Goal: Task Accomplishment & Management: Use online tool/utility

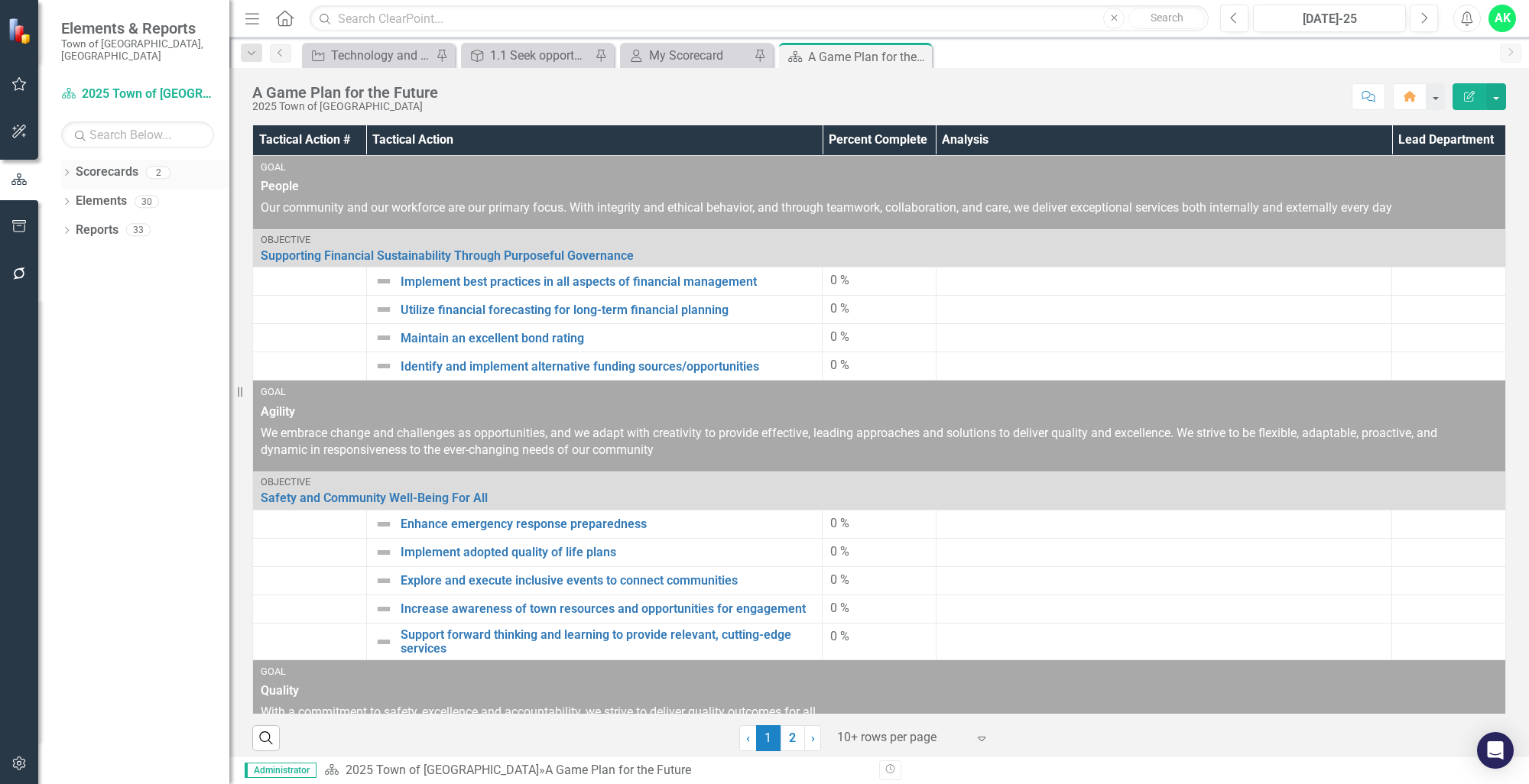
click at [70, 170] on icon "Dropdown" at bounding box center [66, 174] width 10 height 9
click at [80, 197] on icon "Dropdown" at bounding box center [74, 201] width 11 height 9
click at [143, 222] on link "Innovation and Technology Projects" at bounding box center [164, 231] width 130 height 17
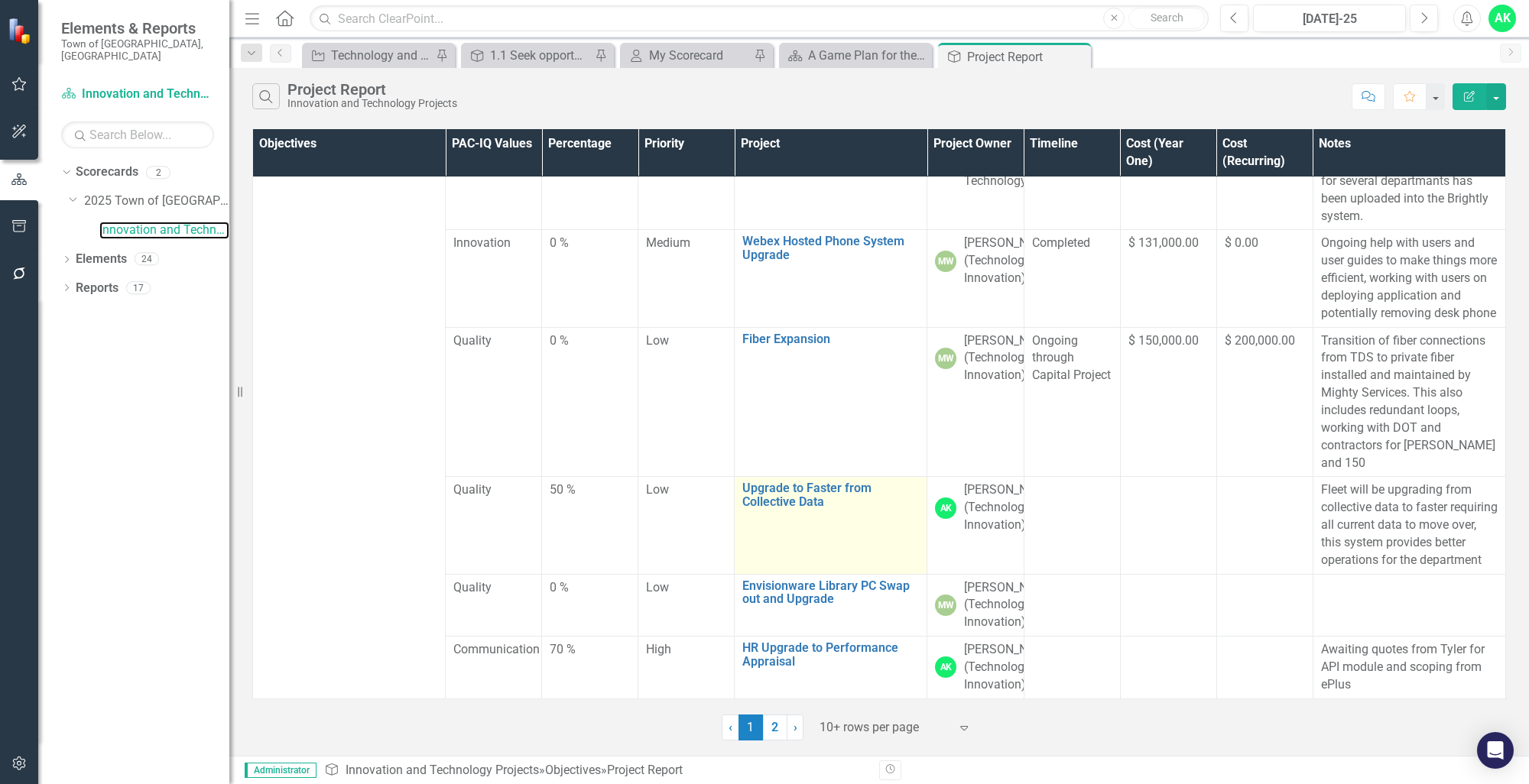
scroll to position [729, 0]
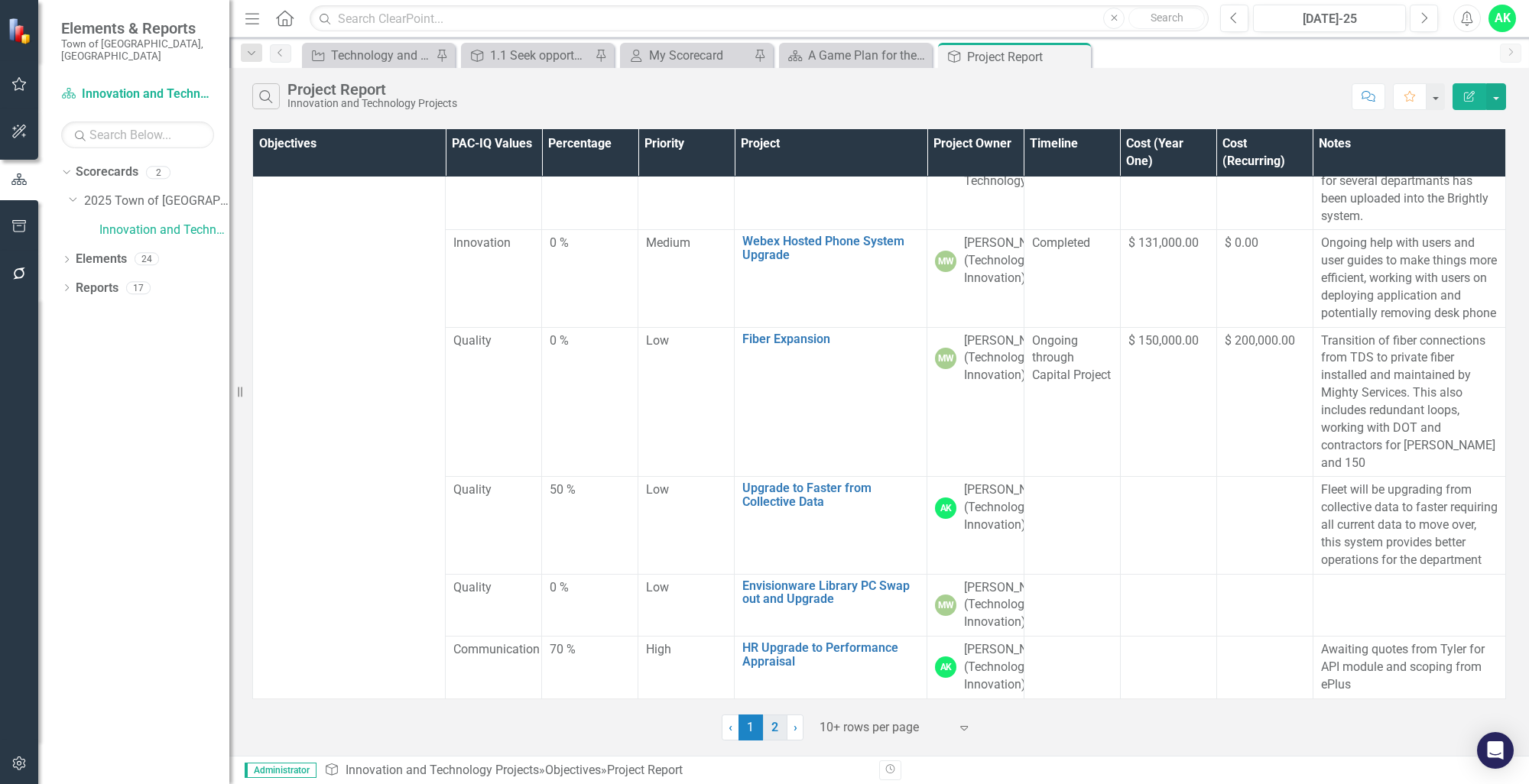
click at [775, 729] on link "2" at bounding box center [775, 728] width 24 height 26
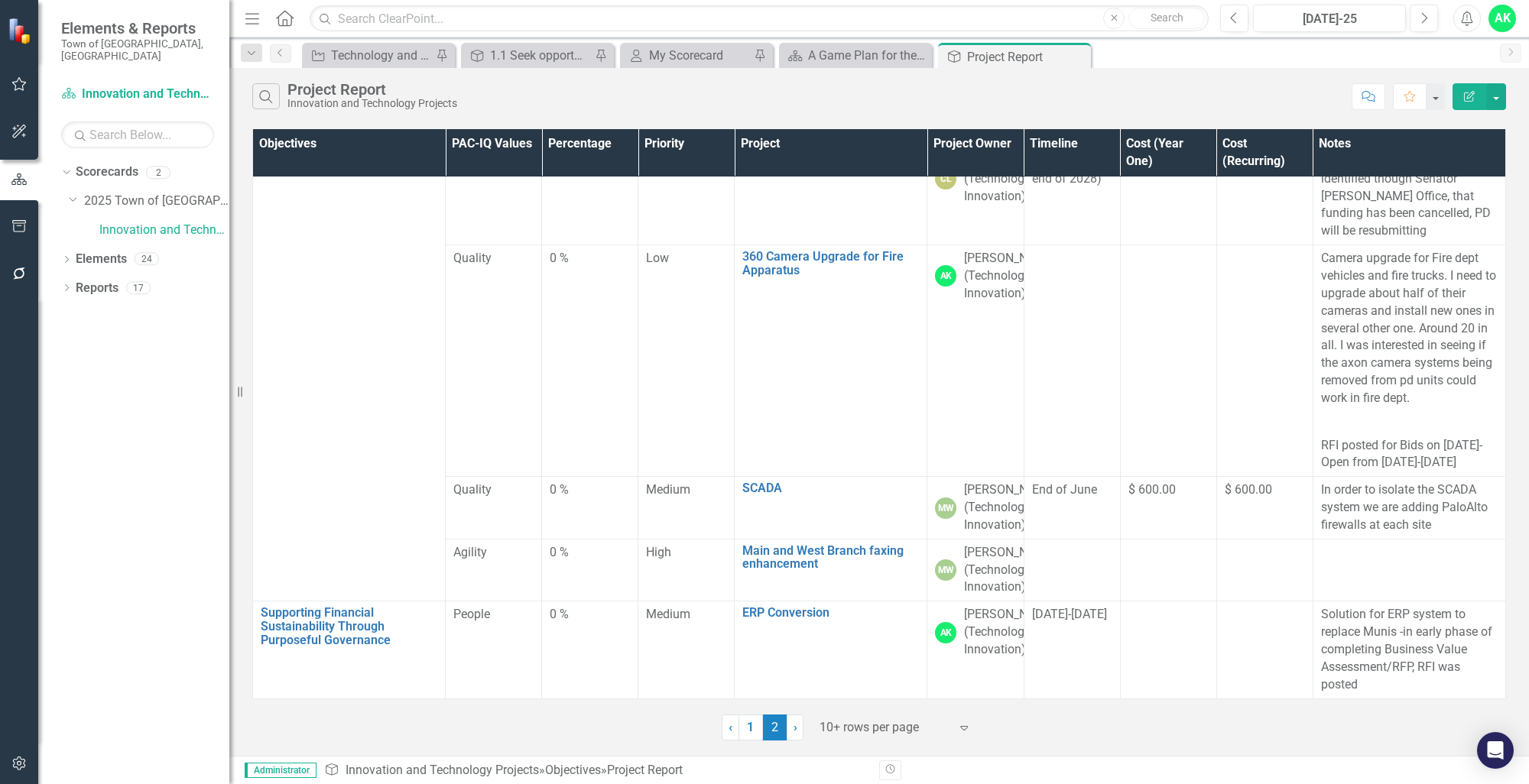
scroll to position [807, 0]
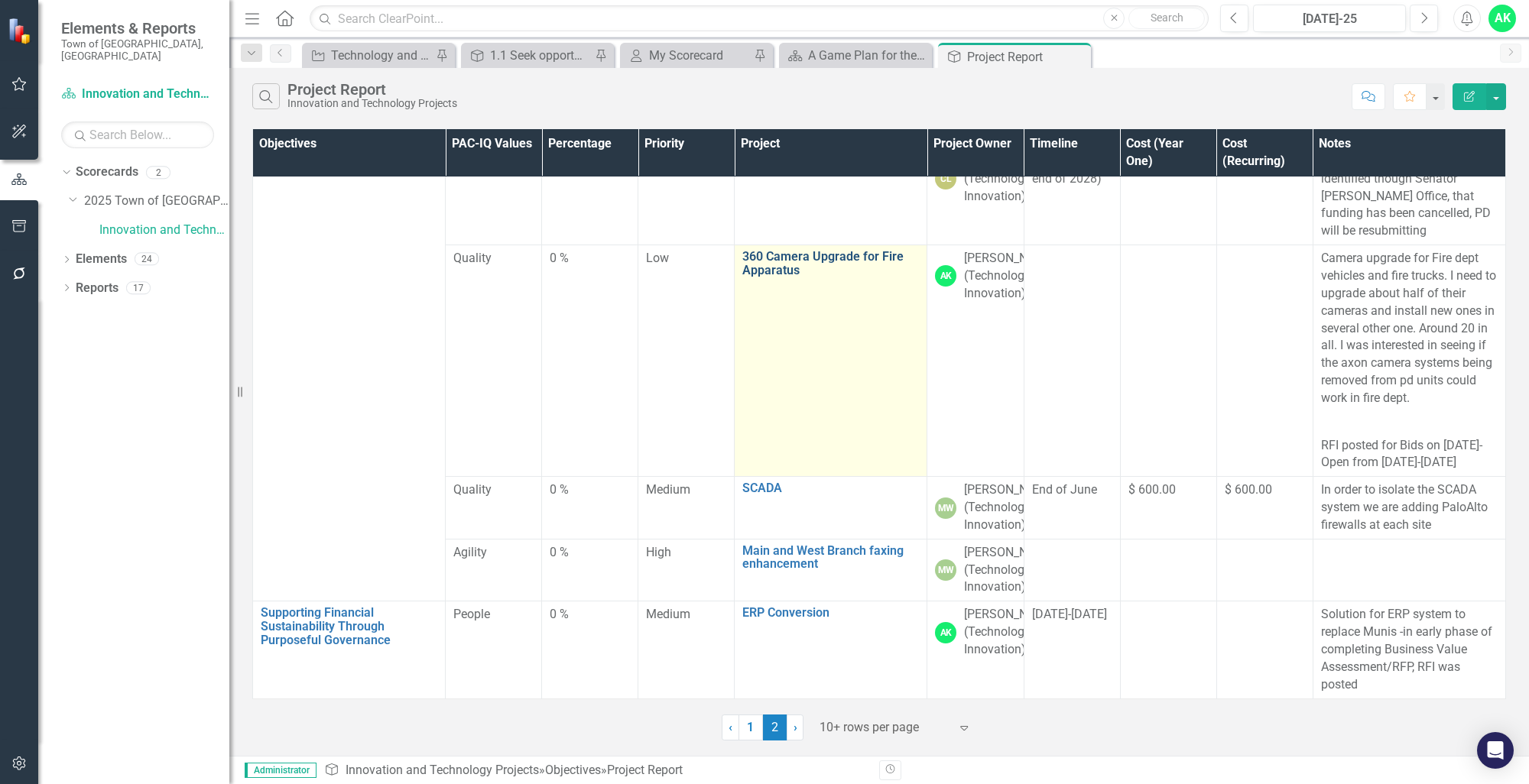
click at [782, 250] on link "360 Camera Upgrade for Fire Apparatus" at bounding box center [831, 263] width 177 height 27
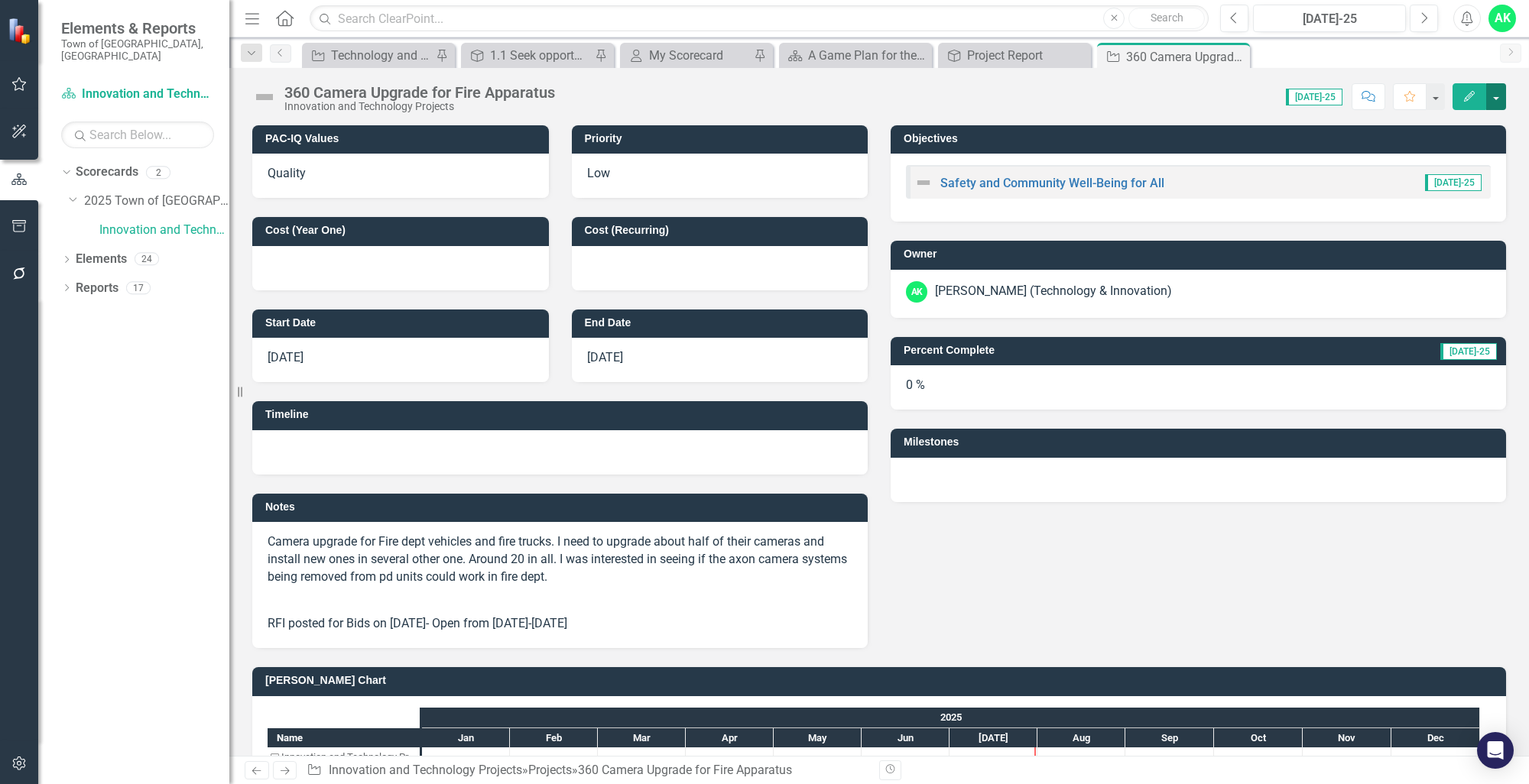
click at [1504, 100] on button "button" at bounding box center [1496, 96] width 20 height 27
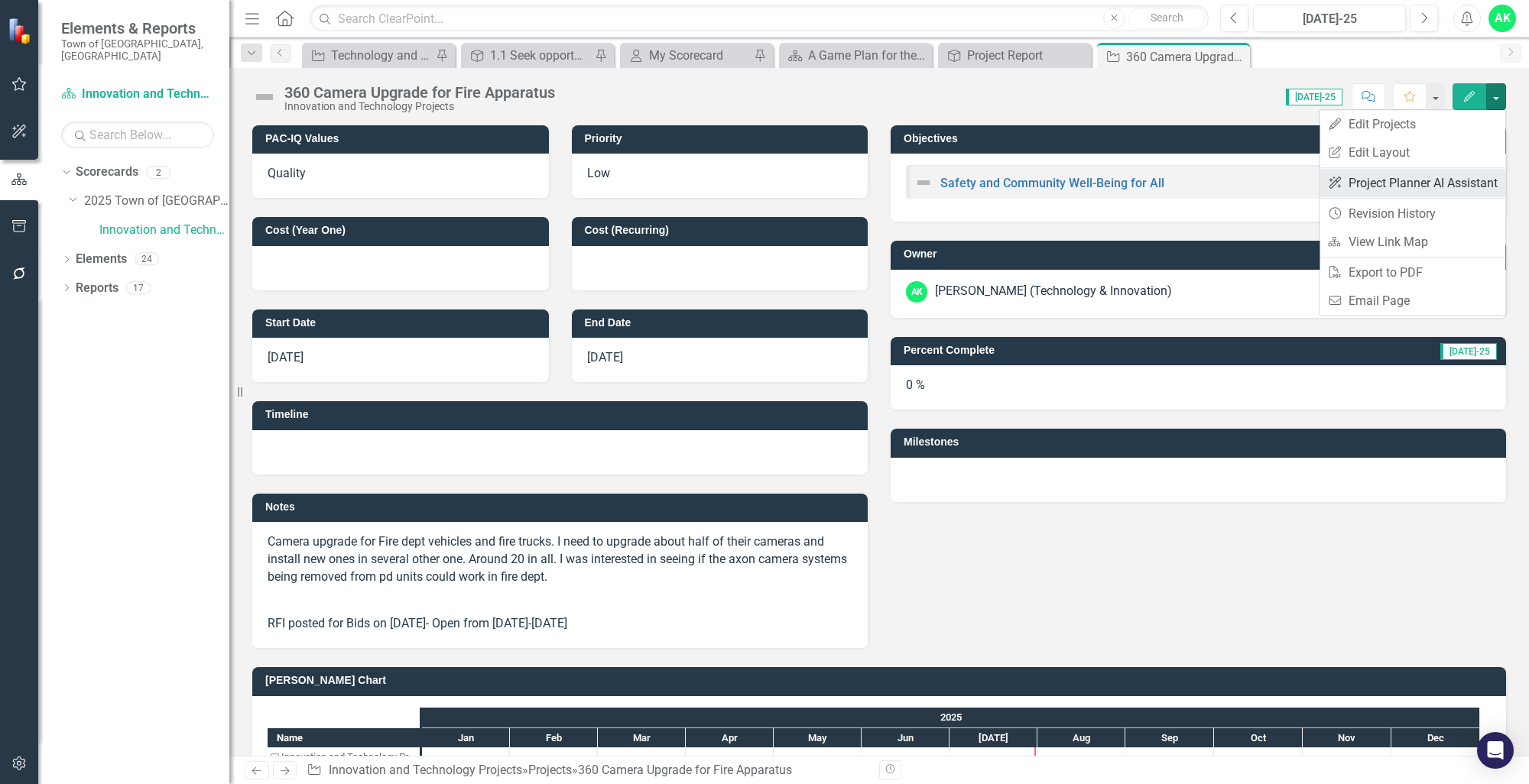
click at [1443, 180] on link "ClearPoint AI Project Planner AI Assistant" at bounding box center [1413, 183] width 186 height 28
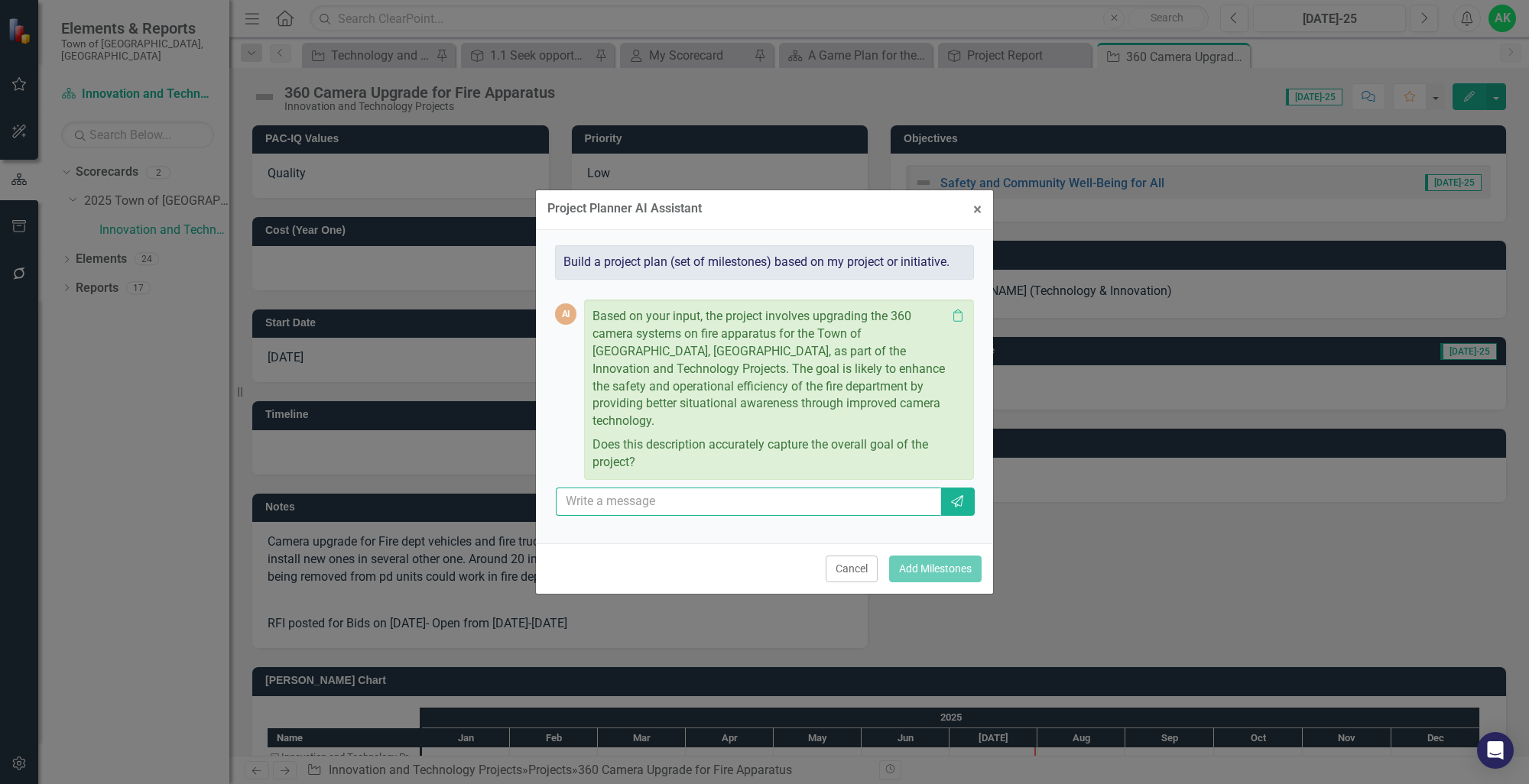
click at [784, 489] on input "text" at bounding box center [748, 502] width 386 height 28
type input "yes"
click at [955, 496] on icon "Send" at bounding box center [956, 502] width 15 height 12
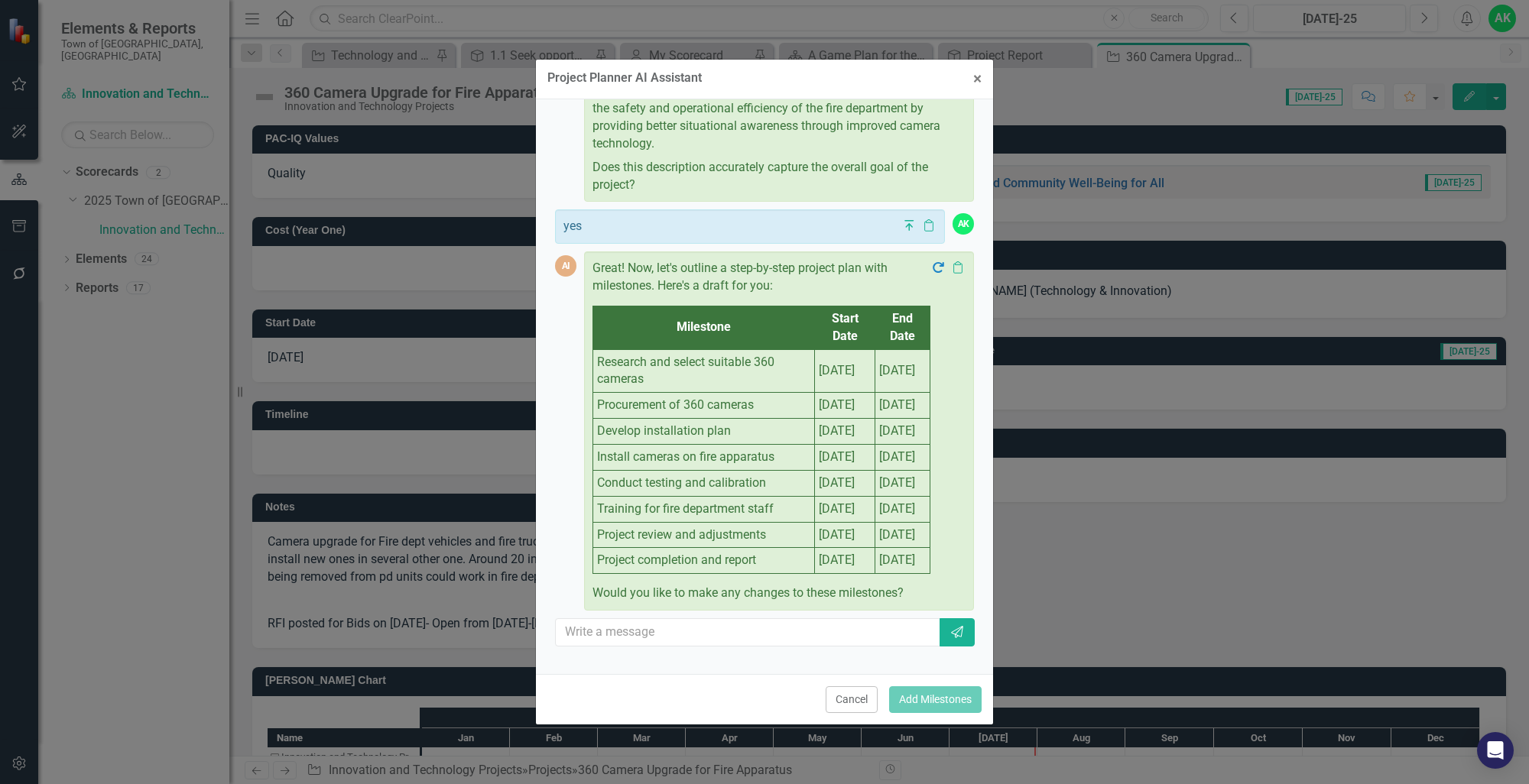
scroll to position [235, 0]
click at [678, 647] on input "text" at bounding box center [748, 633] width 386 height 28
type input "c"
click at [853, 646] on input "text" at bounding box center [748, 633] width 386 height 28
type input "no"
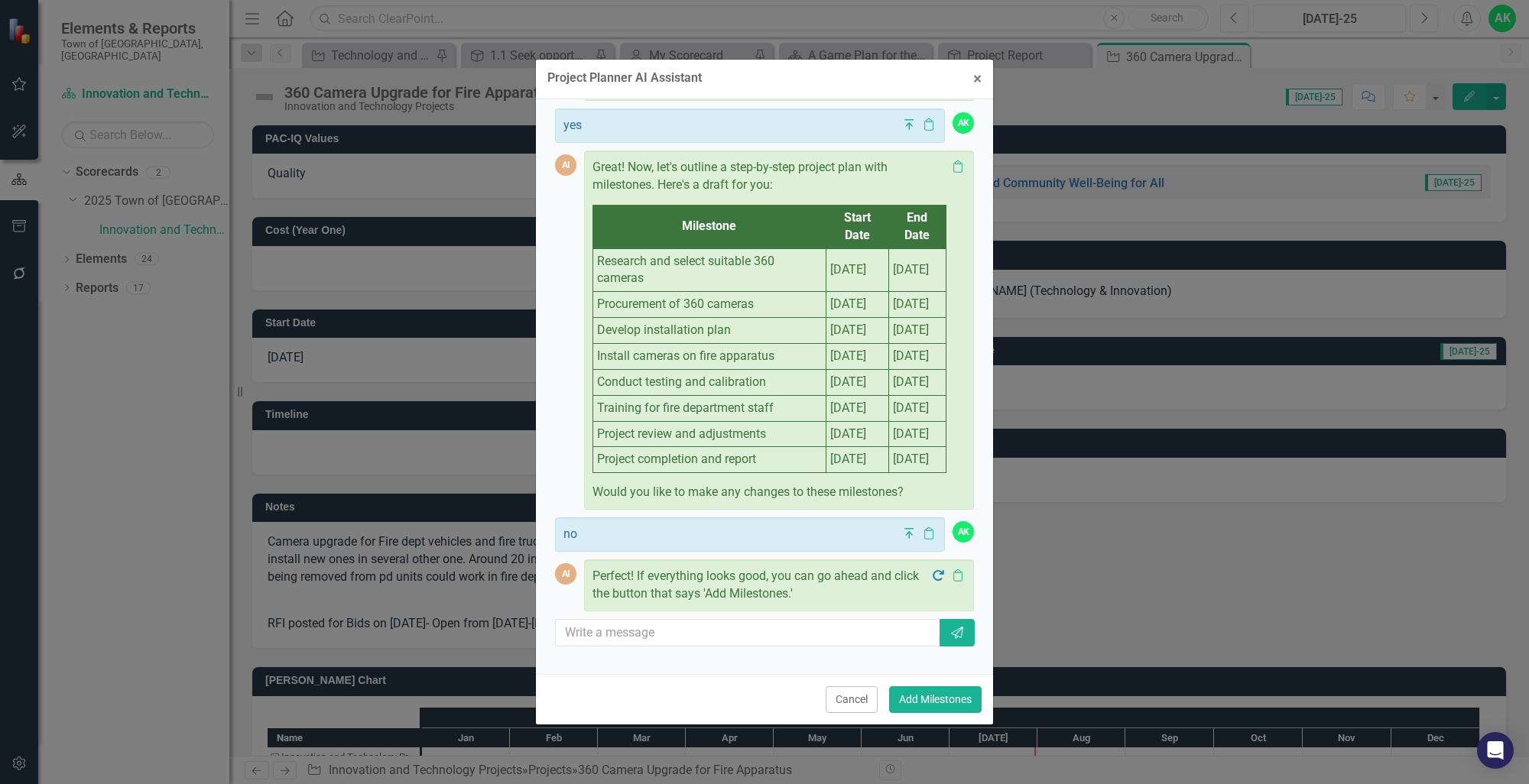
scroll to position [319, 0]
click at [929, 704] on button "Add Milestones" at bounding box center [935, 699] width 93 height 27
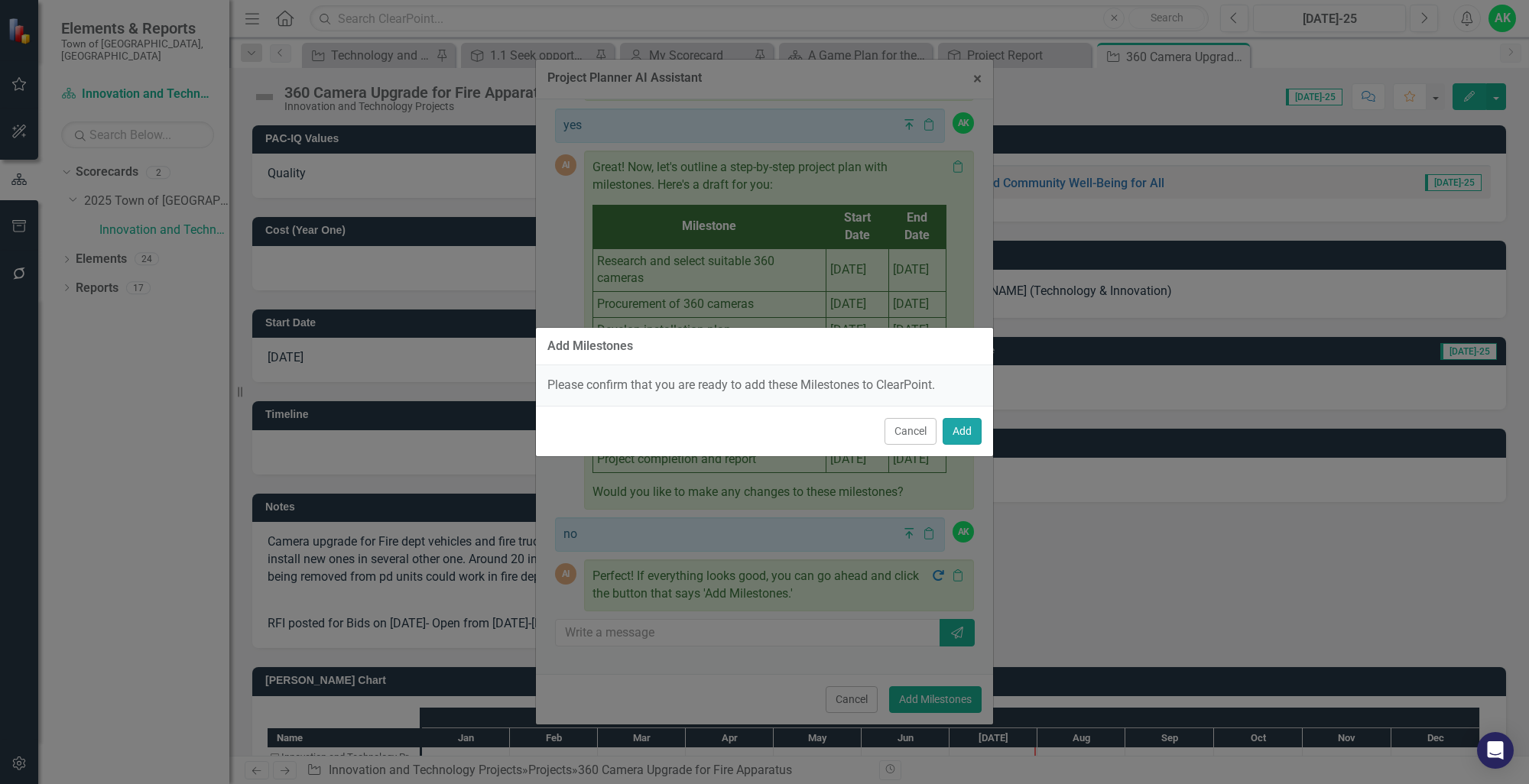
click at [968, 428] on button "Add" at bounding box center [962, 431] width 39 height 27
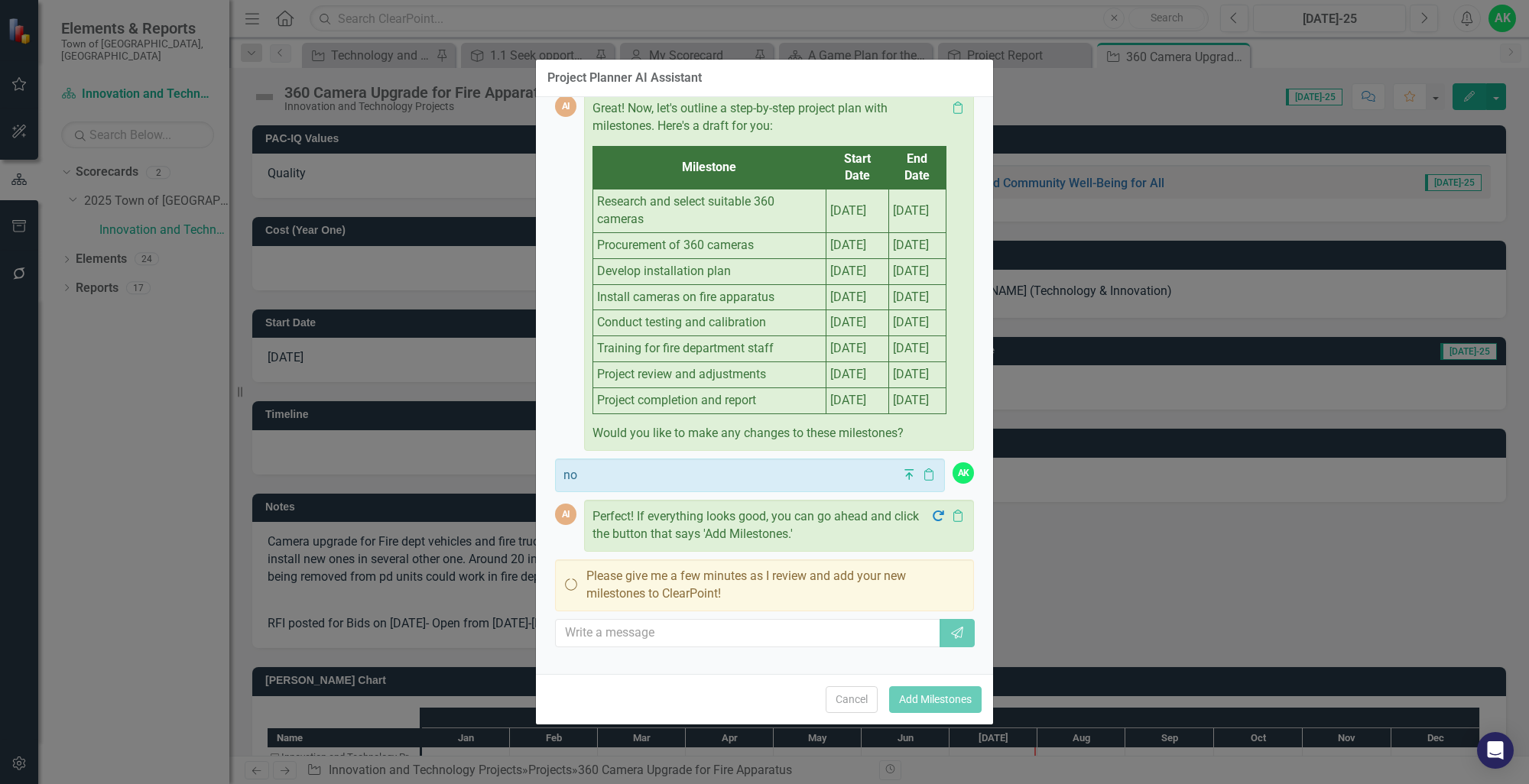
scroll to position [0, 0]
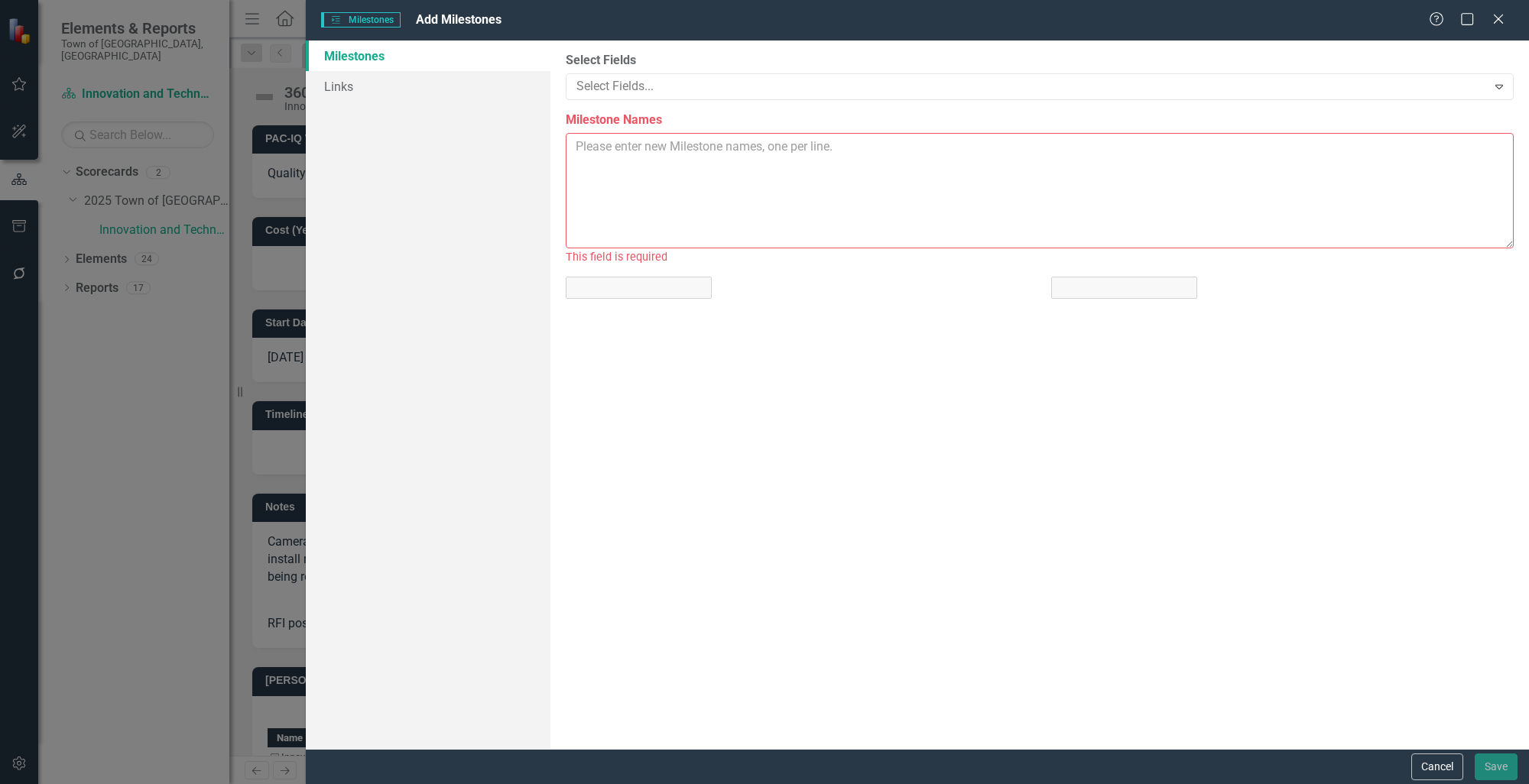
type textarea "Research and select suitable 360 cameras | [DATE] | [DATE] Procurement of 360 c…"
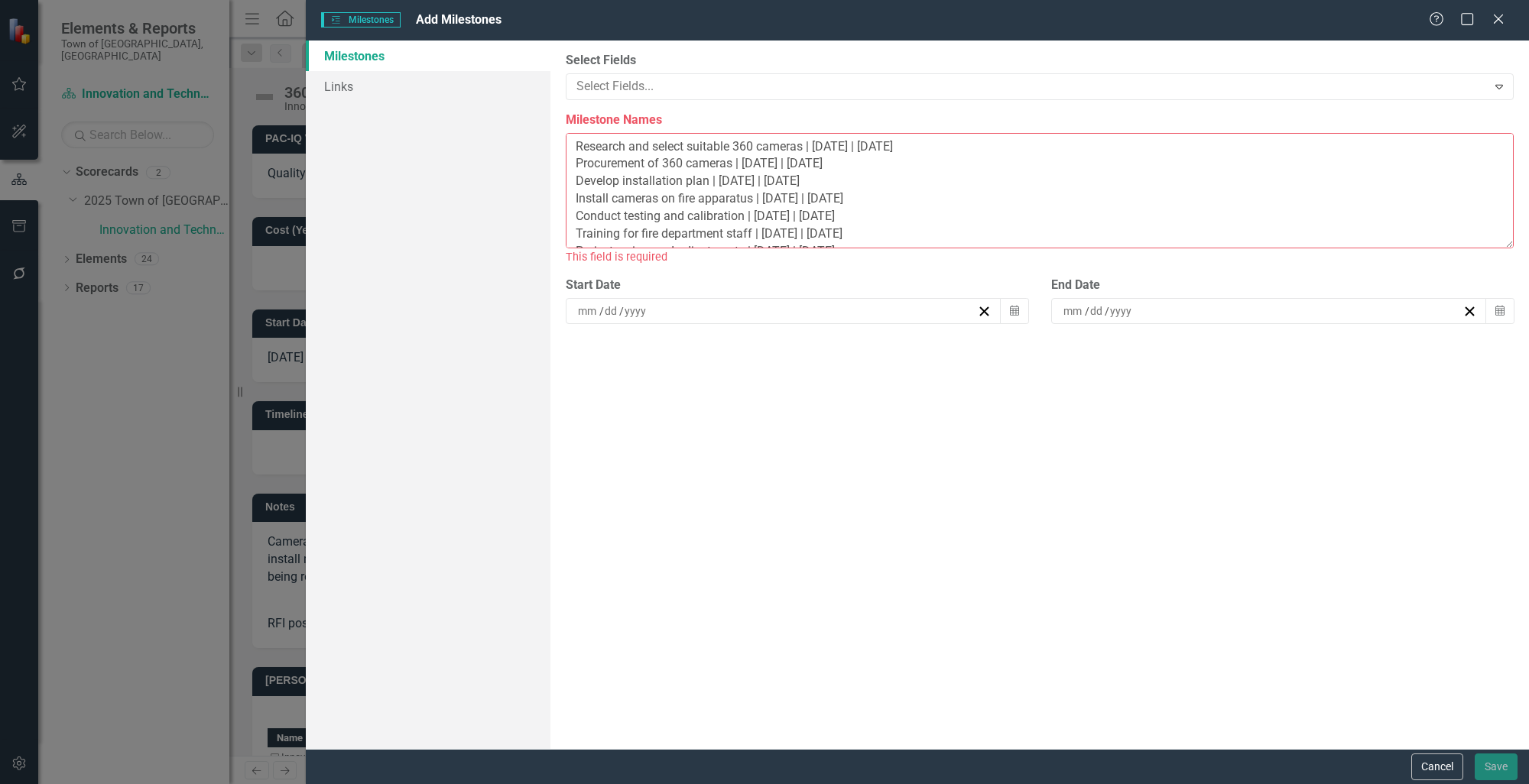
type input "8"
type input "1"
type input "2025"
type input "8"
type input "31"
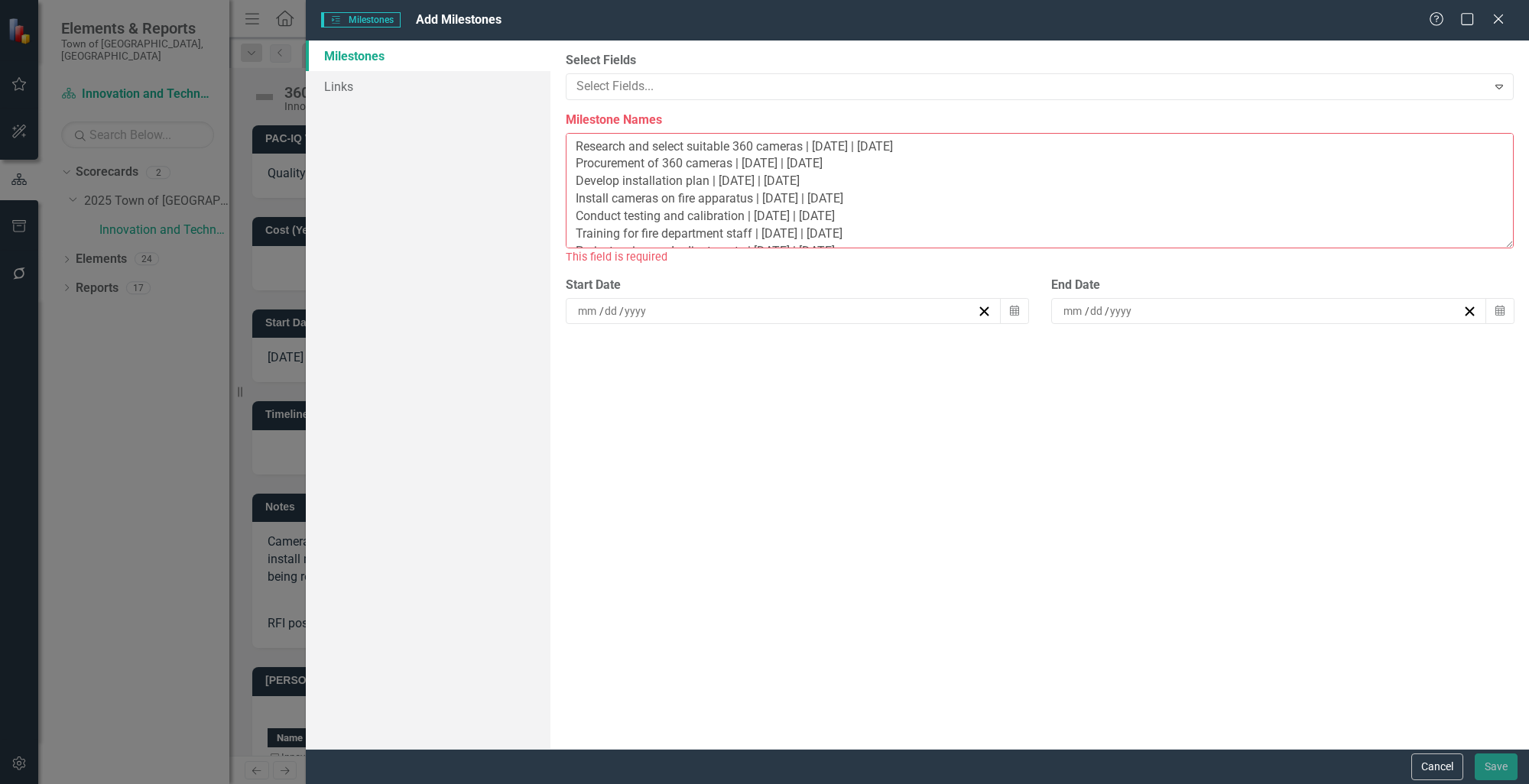
type input "2025"
click at [1504, 84] on icon "Expand" at bounding box center [1498, 87] width 15 height 12
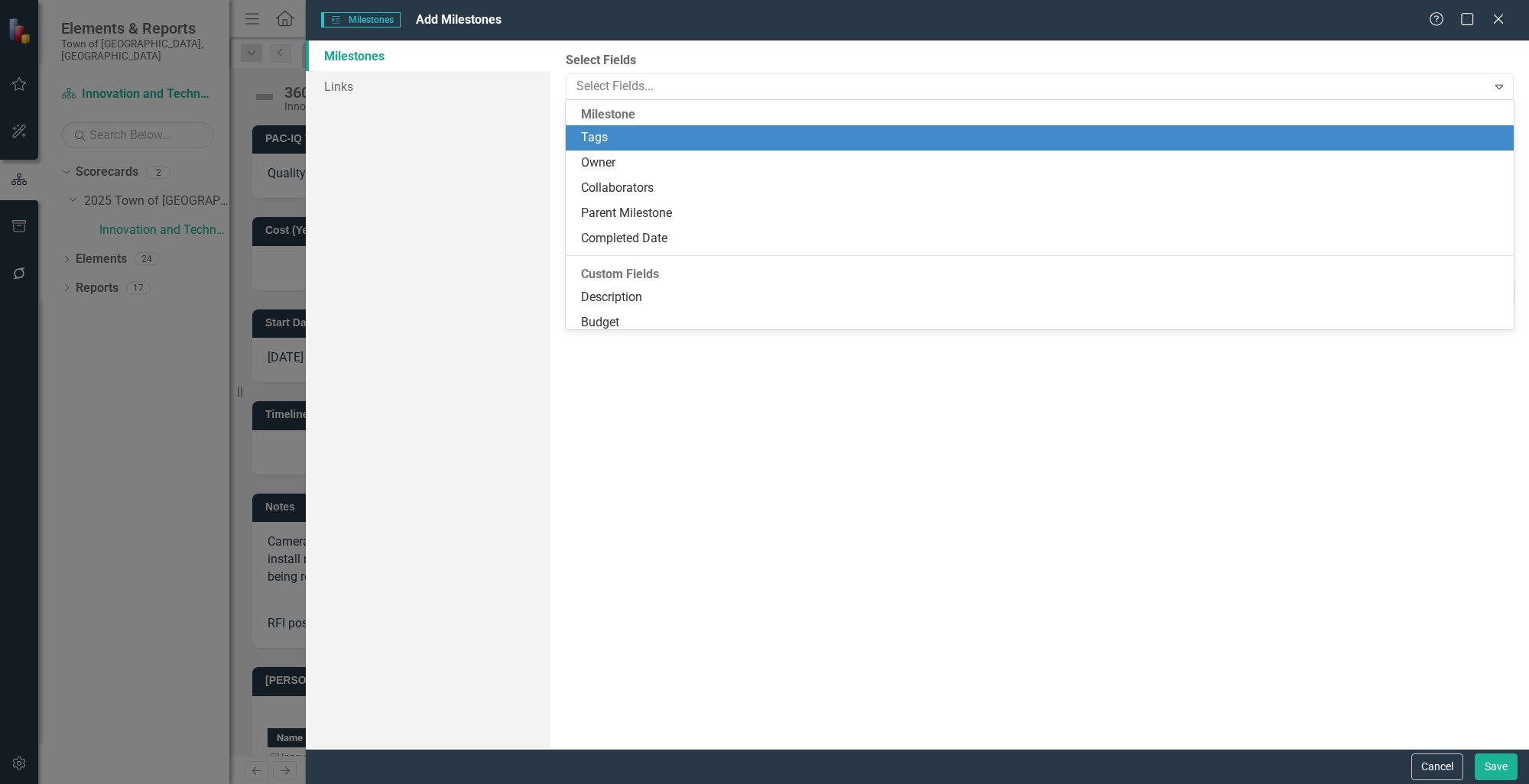
scroll to position [6, 0]
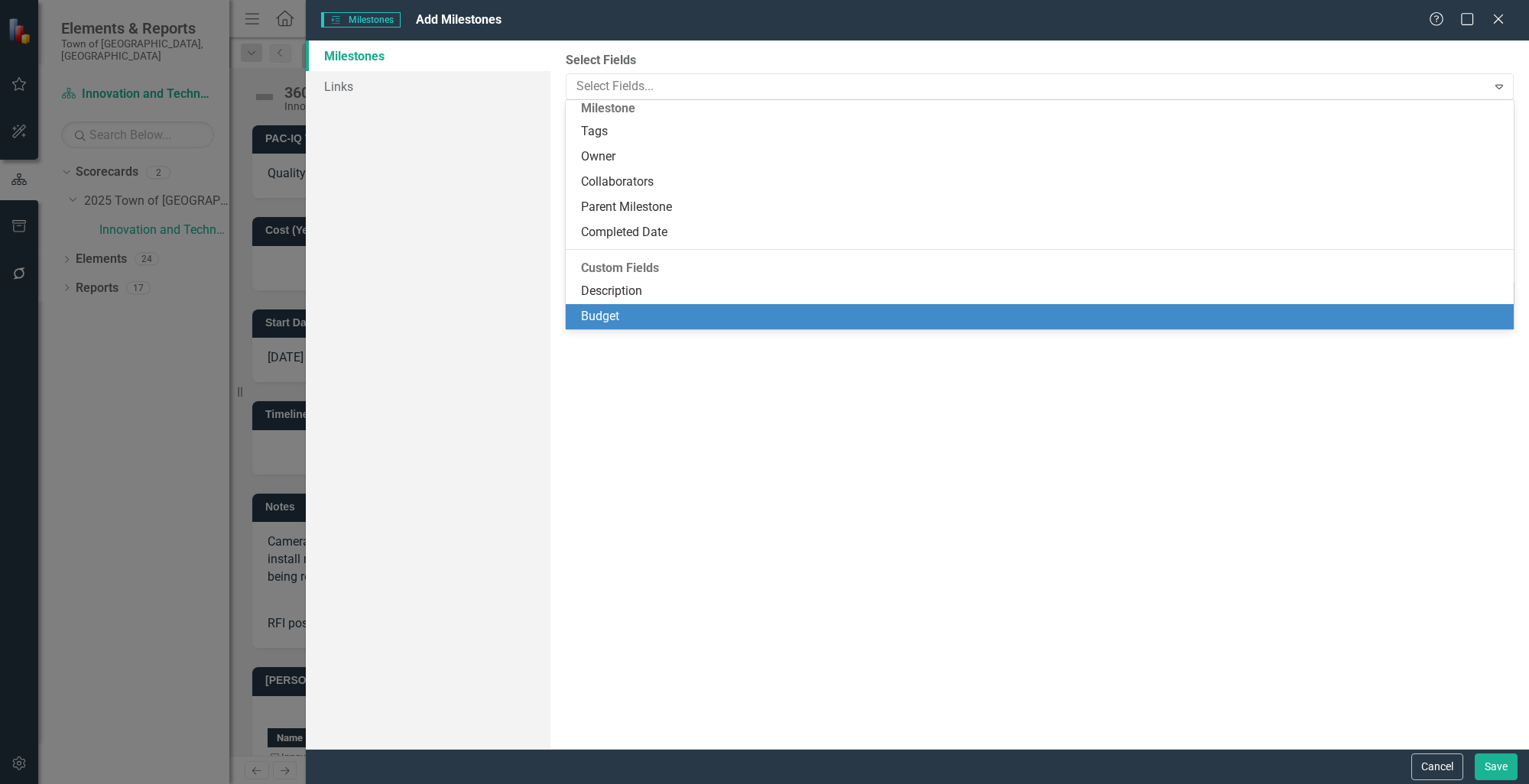
click at [1205, 568] on div "ClearPoint Can Do More! How ClearPoint Can Help Close Enterprise plans can auto…" at bounding box center [1040, 394] width 979 height 709
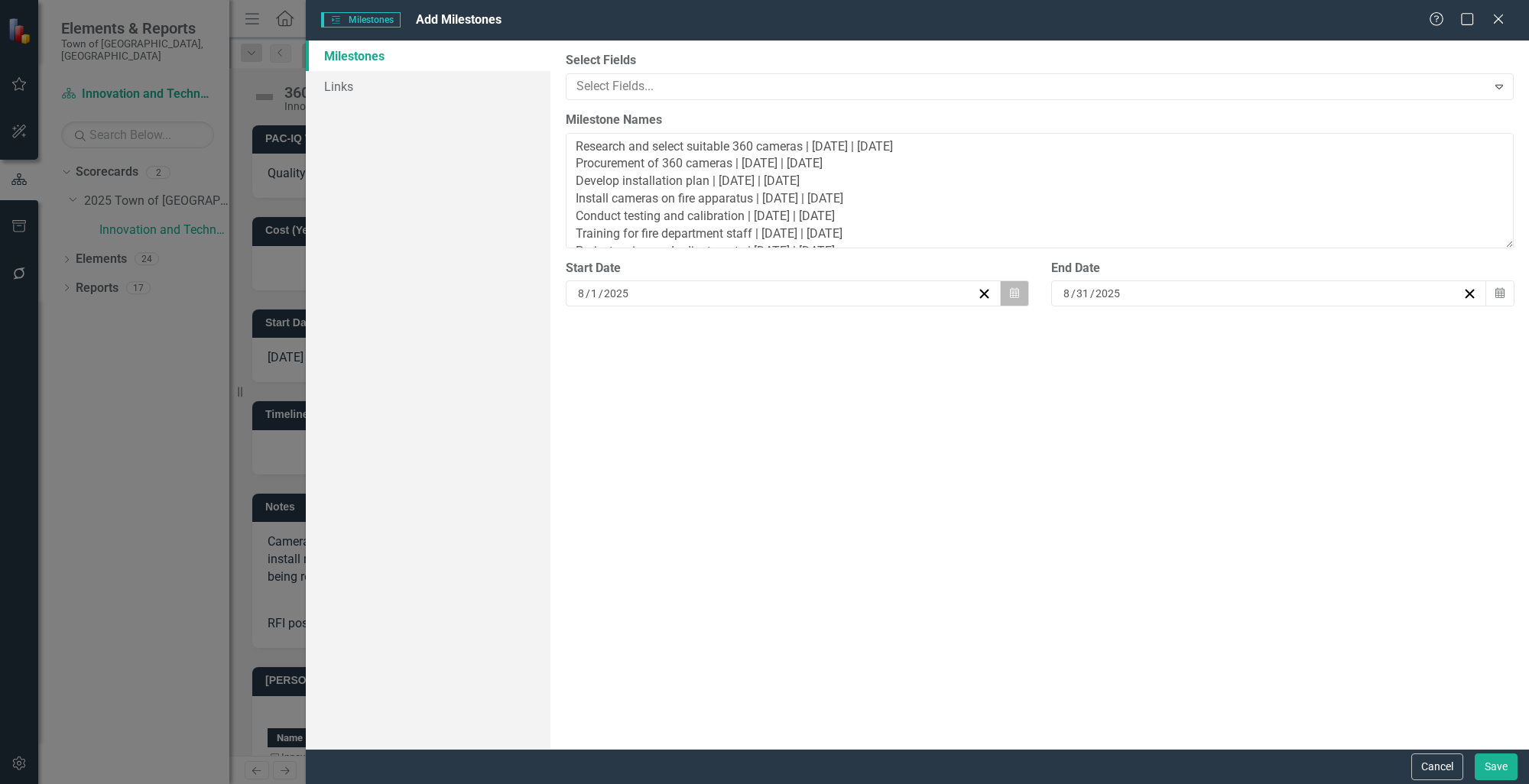
click at [1021, 295] on button "Calendar" at bounding box center [1014, 294] width 29 height 26
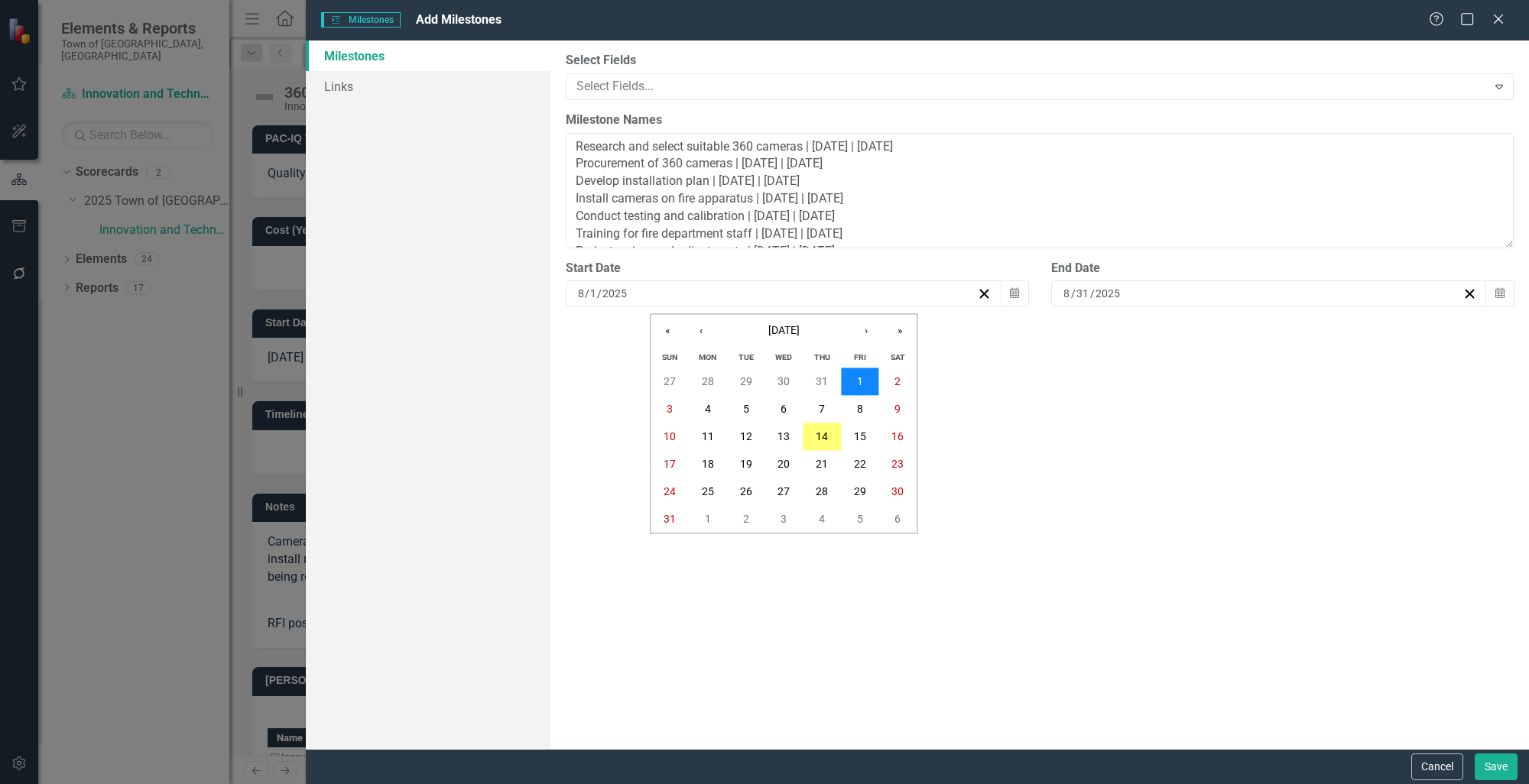
click at [864, 384] on button "1" at bounding box center [860, 382] width 38 height 27
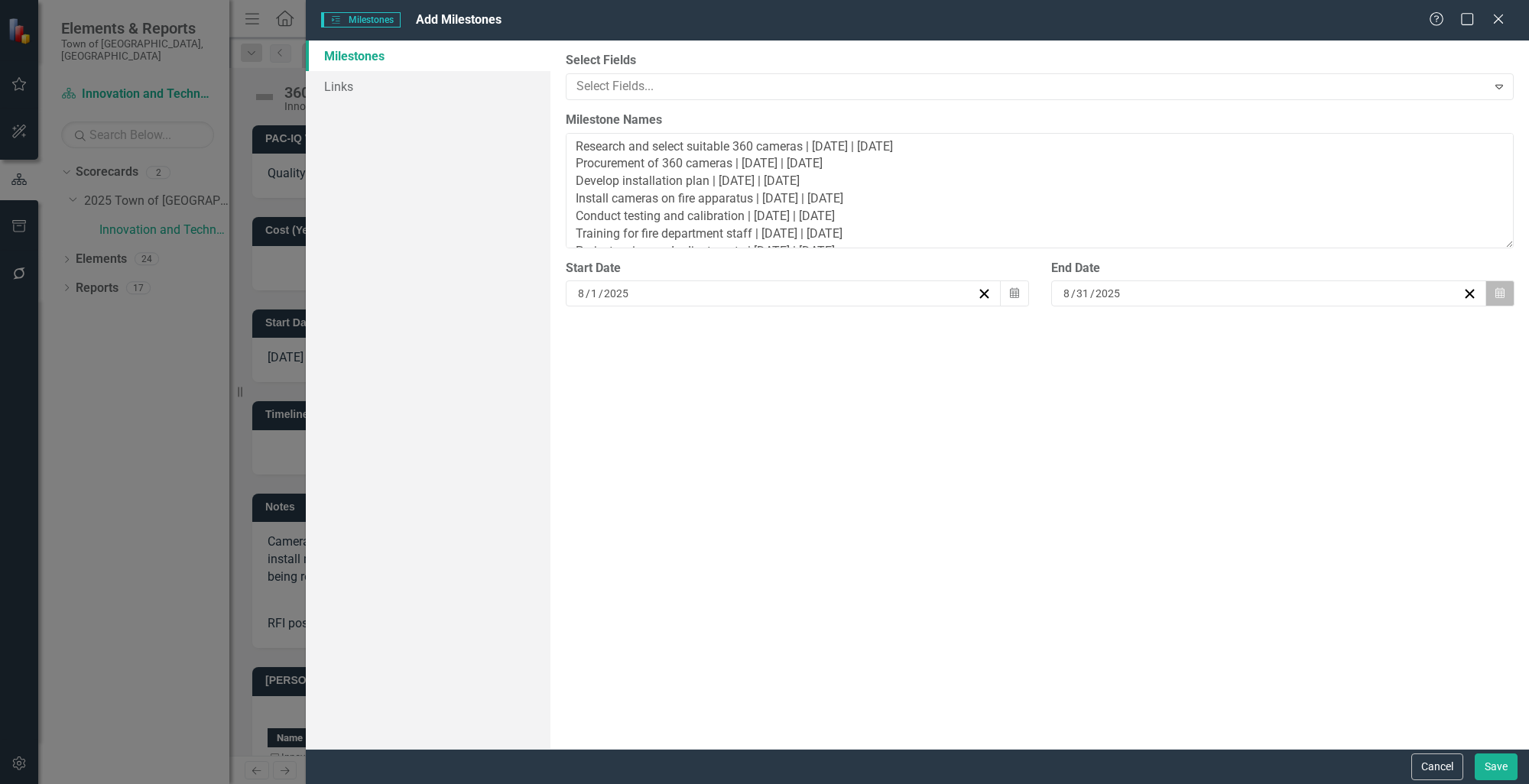
click at [1511, 293] on button "Calendar" at bounding box center [1499, 294] width 29 height 26
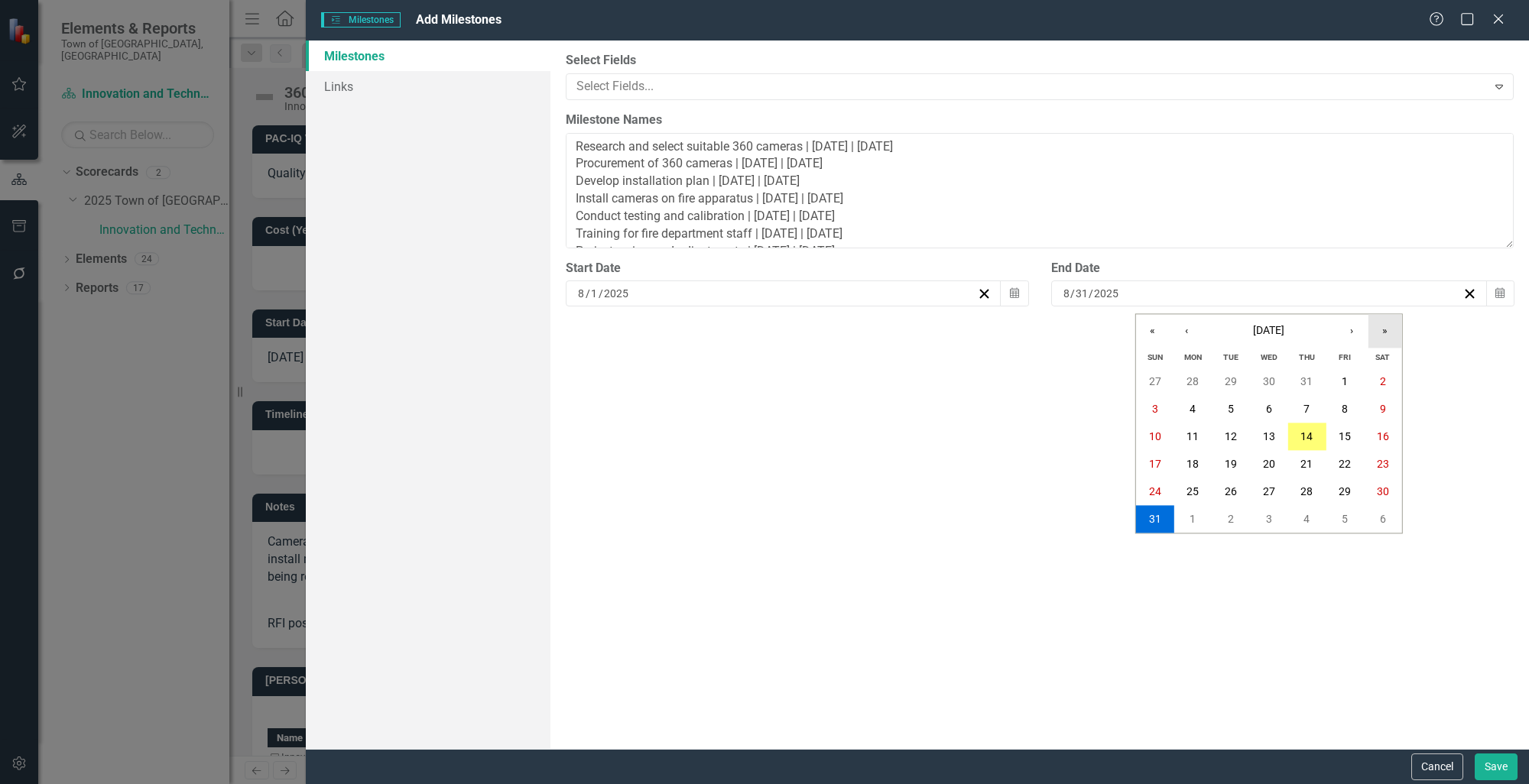
click at [1389, 335] on button "»" at bounding box center [1386, 330] width 33 height 33
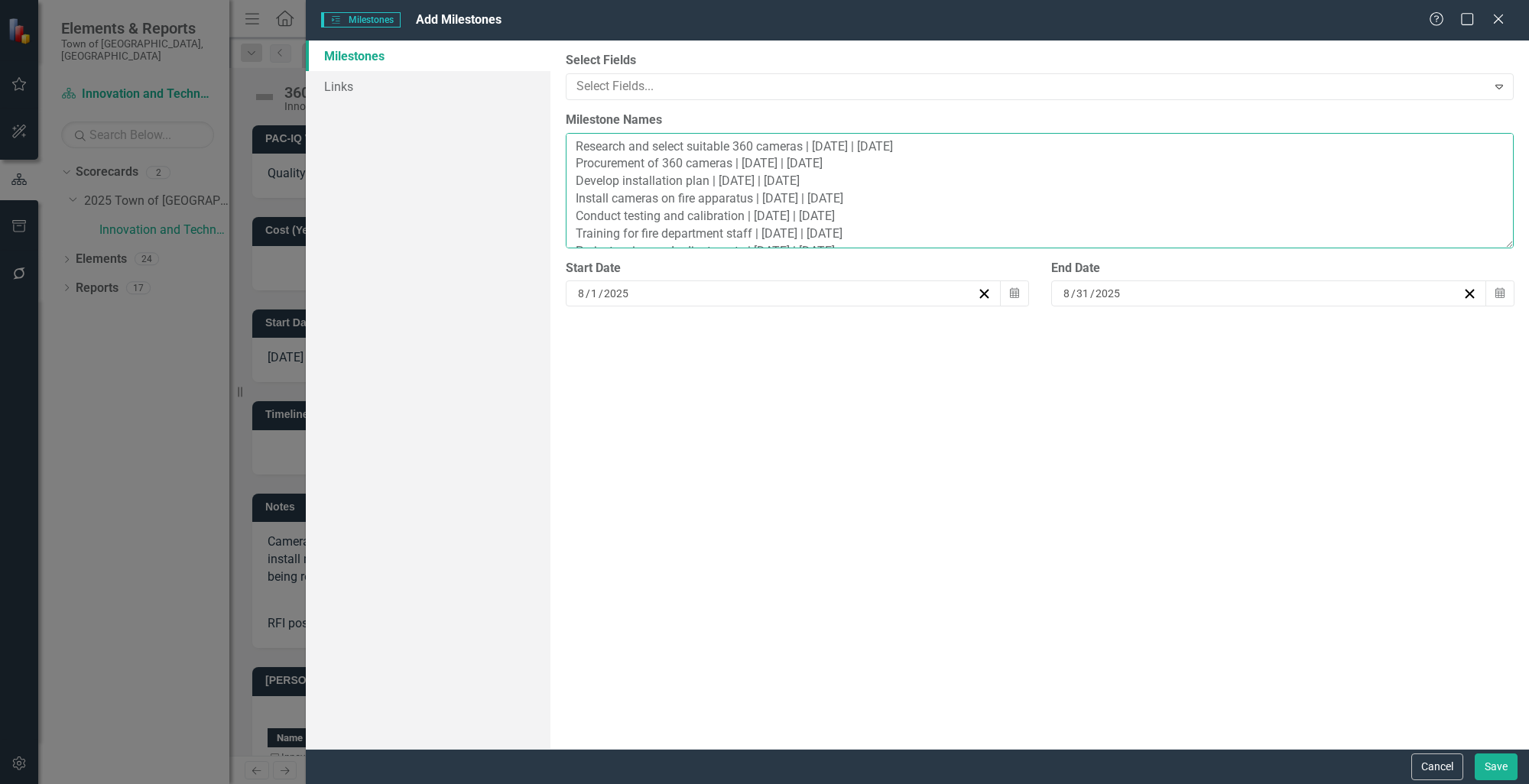
scroll to position [34, 0]
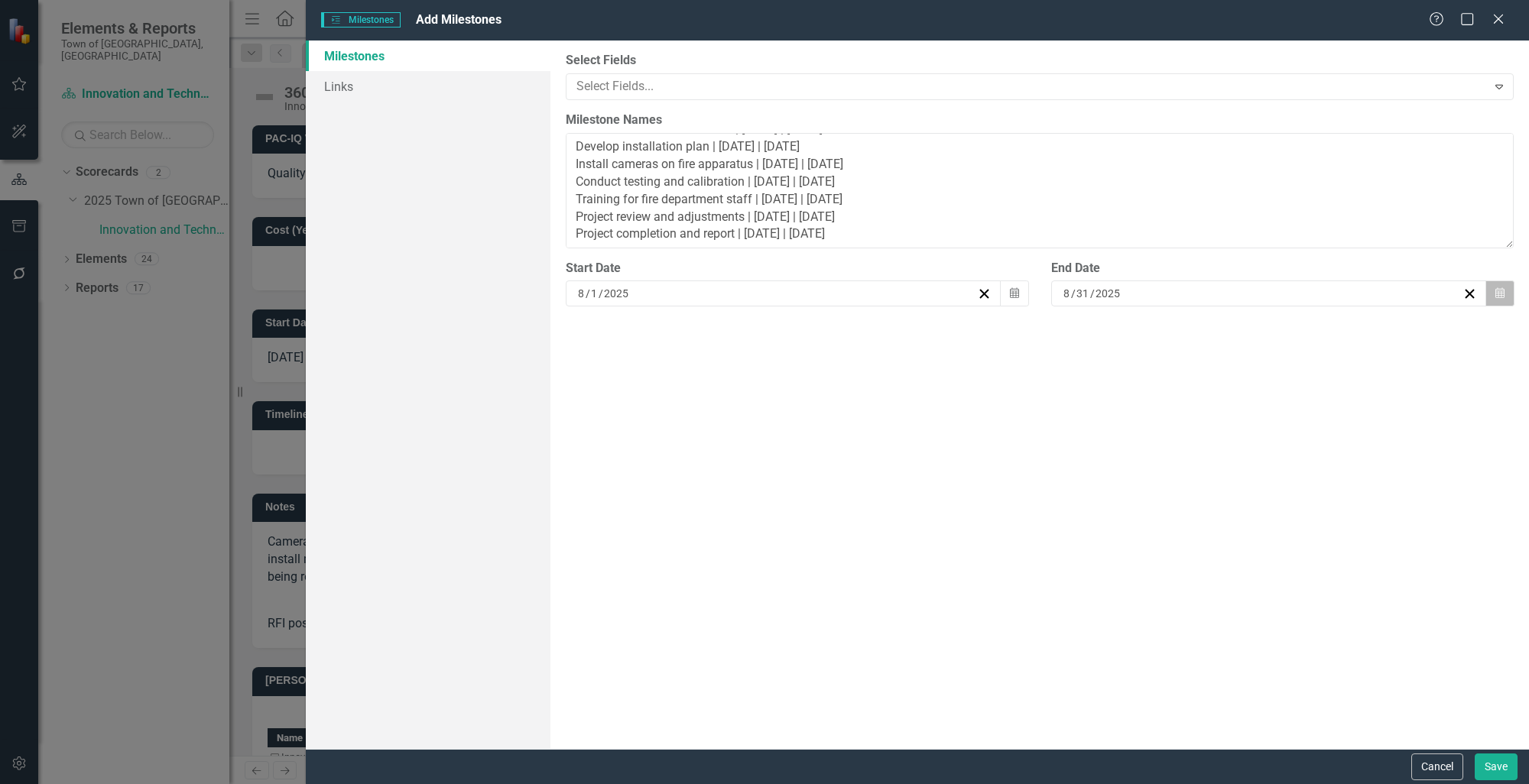
click at [1509, 296] on button "Calendar" at bounding box center [1499, 294] width 29 height 26
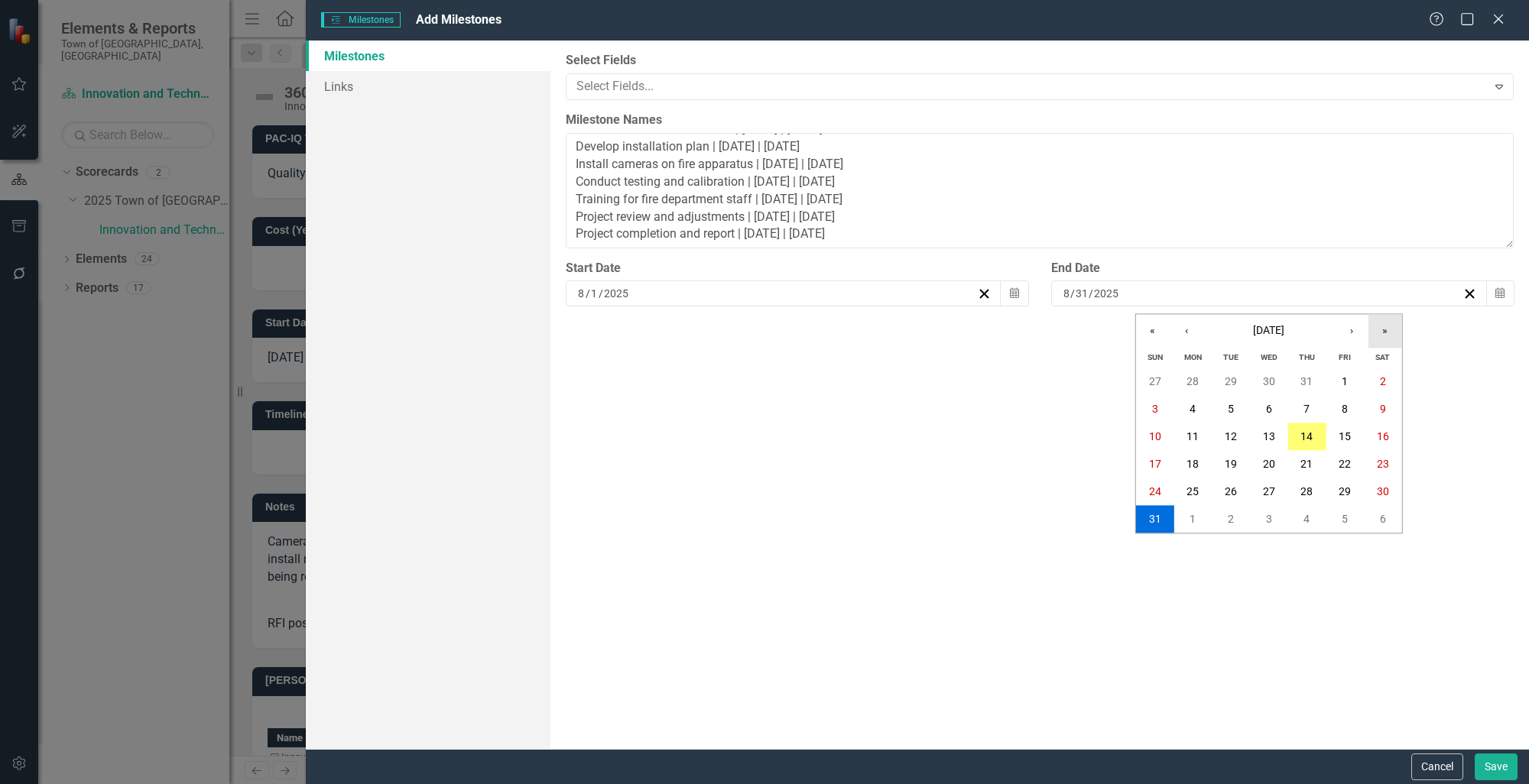
click at [1394, 324] on button "»" at bounding box center [1386, 330] width 33 height 33
click at [1152, 325] on button "«" at bounding box center [1153, 330] width 33 height 33
click at [1352, 340] on button "›" at bounding box center [1352, 330] width 33 height 33
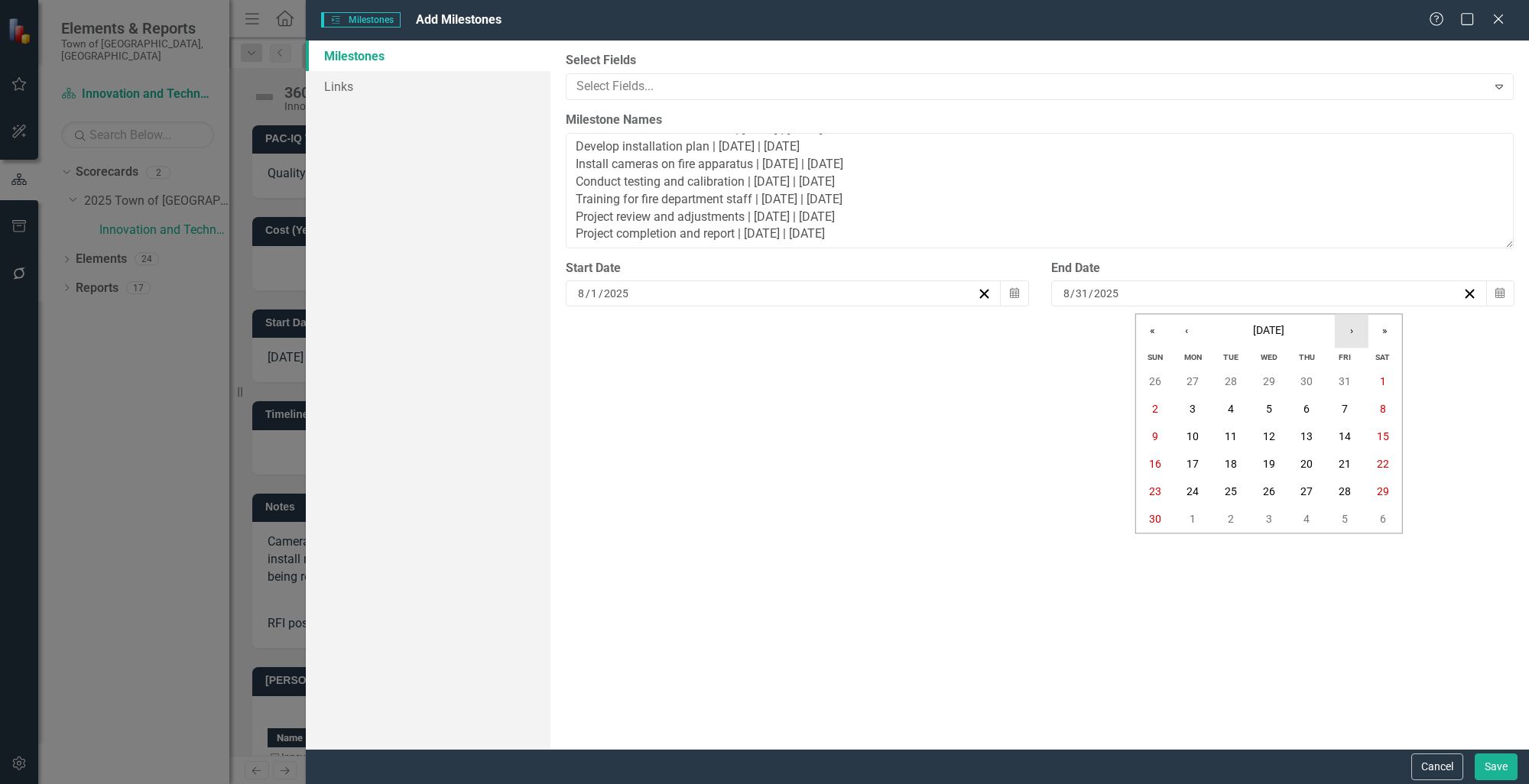
click at [1352, 340] on button "›" at bounding box center [1352, 330] width 33 height 33
click at [1268, 500] on button "31" at bounding box center [1269, 492] width 38 height 27
click at [1491, 769] on button "Save" at bounding box center [1496, 767] width 43 height 27
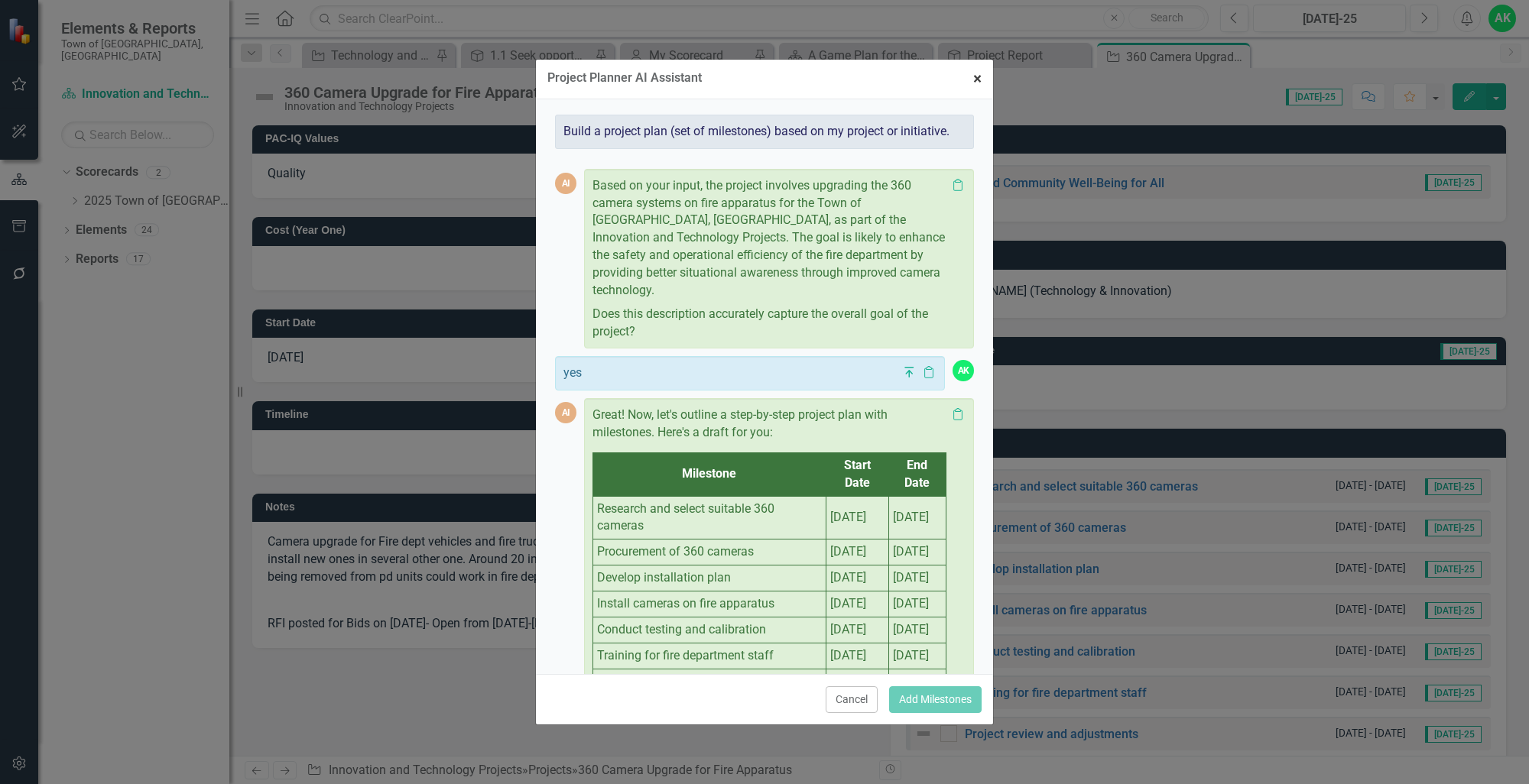
click at [976, 77] on span "×" at bounding box center [977, 79] width 9 height 18
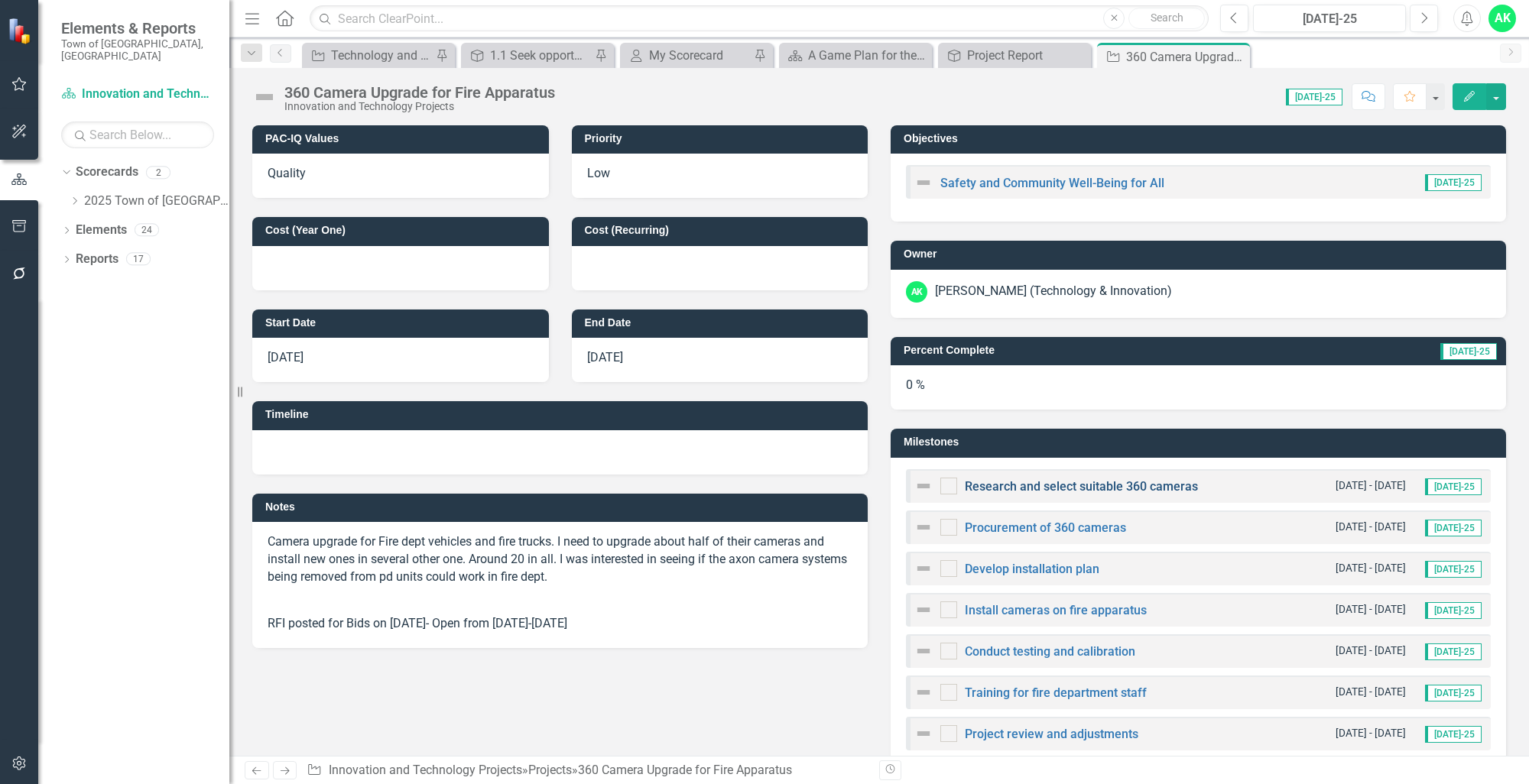
click at [1150, 486] on link "Research and select suitable 360 cameras" at bounding box center [1081, 486] width 233 height 15
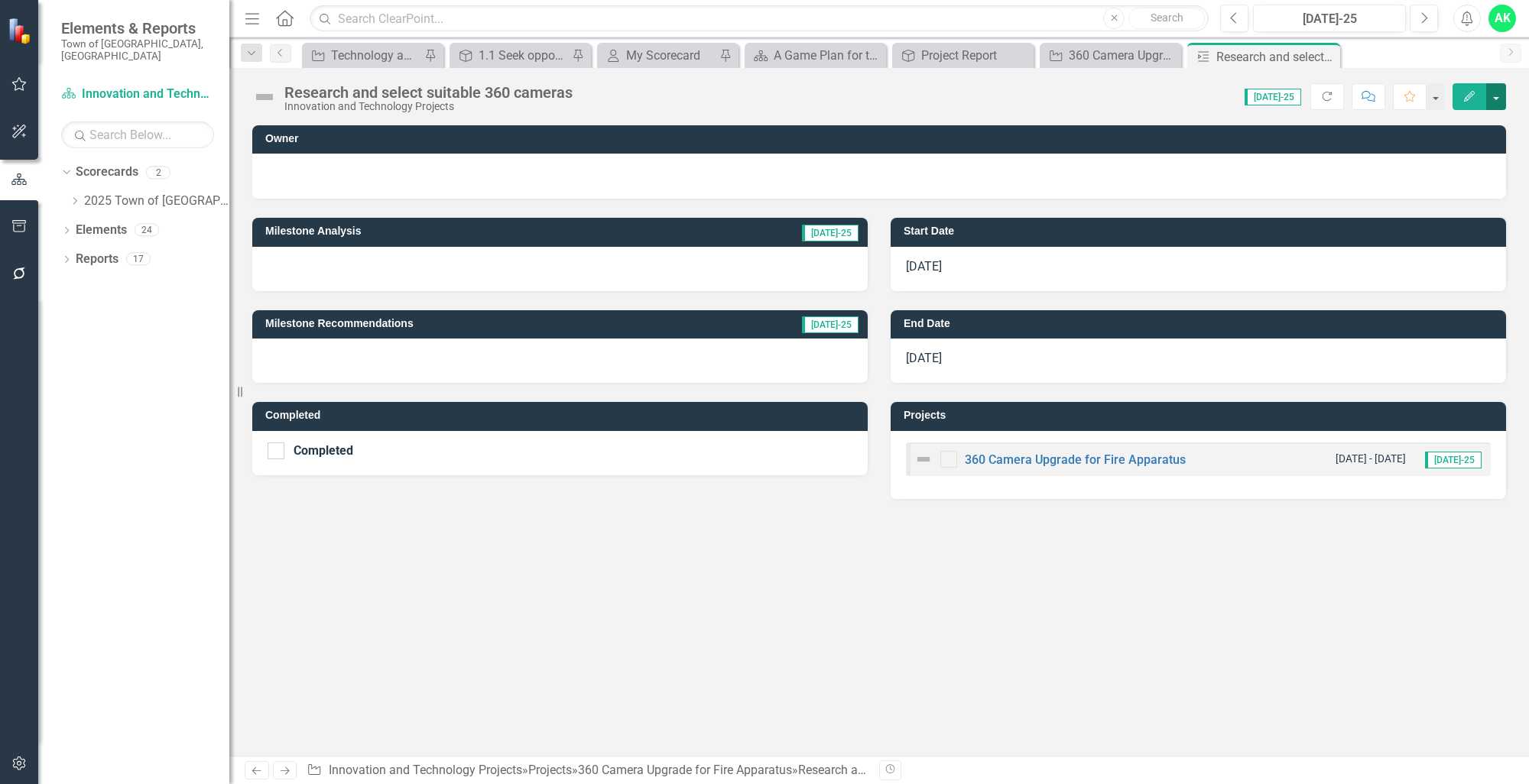
click at [1505, 97] on button "button" at bounding box center [1496, 96] width 20 height 27
click at [1468, 131] on link "Edit Edit Milestone" at bounding box center [1444, 124] width 124 height 28
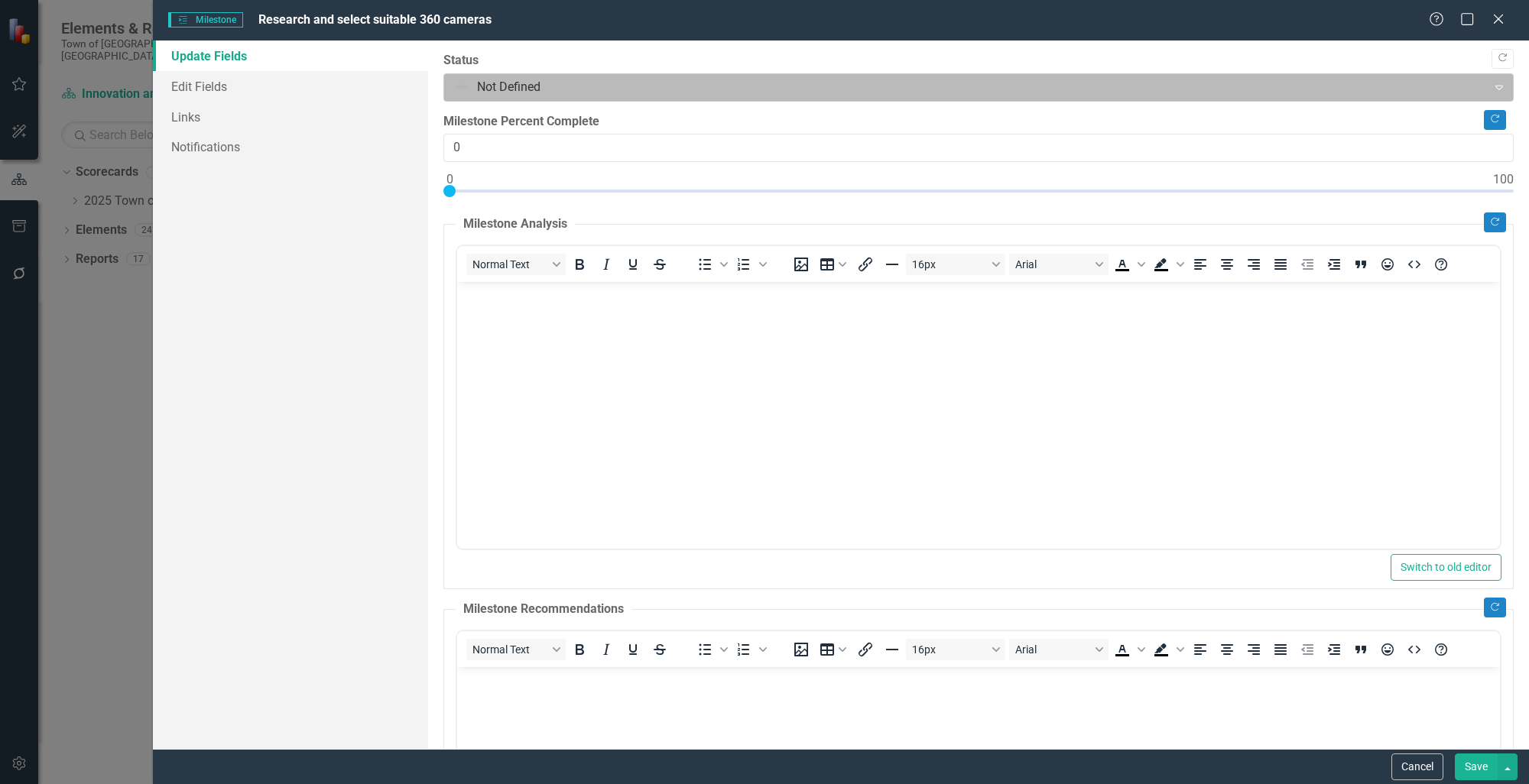
click at [576, 87] on div at bounding box center [966, 87] width 1024 height 21
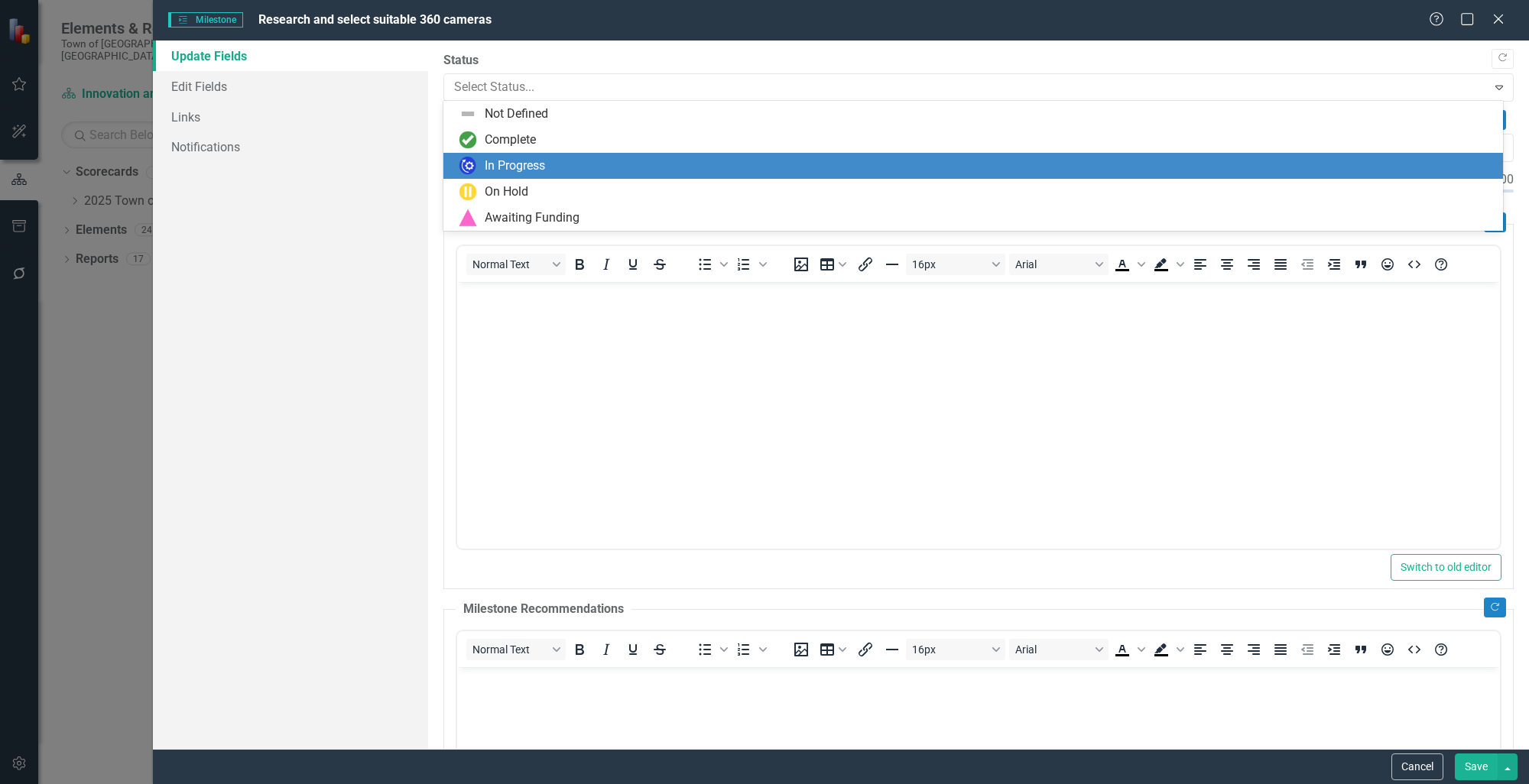
click at [535, 167] on div "In Progress" at bounding box center [515, 166] width 60 height 17
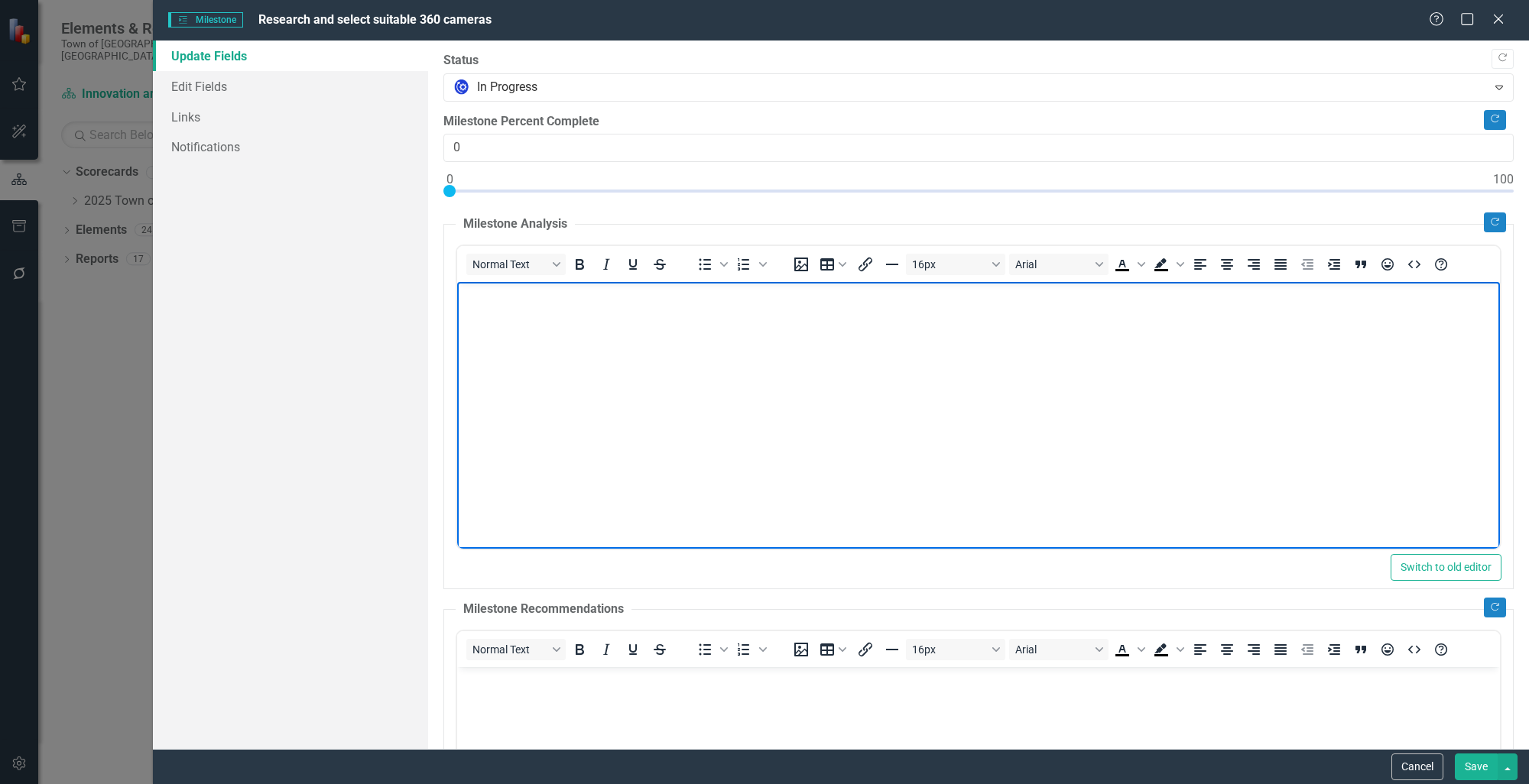
click at [569, 348] on body "Rich Text Area. Press ALT-0 for help." at bounding box center [978, 397] width 1043 height 229
click at [216, 121] on link "Links" at bounding box center [290, 116] width 275 height 31
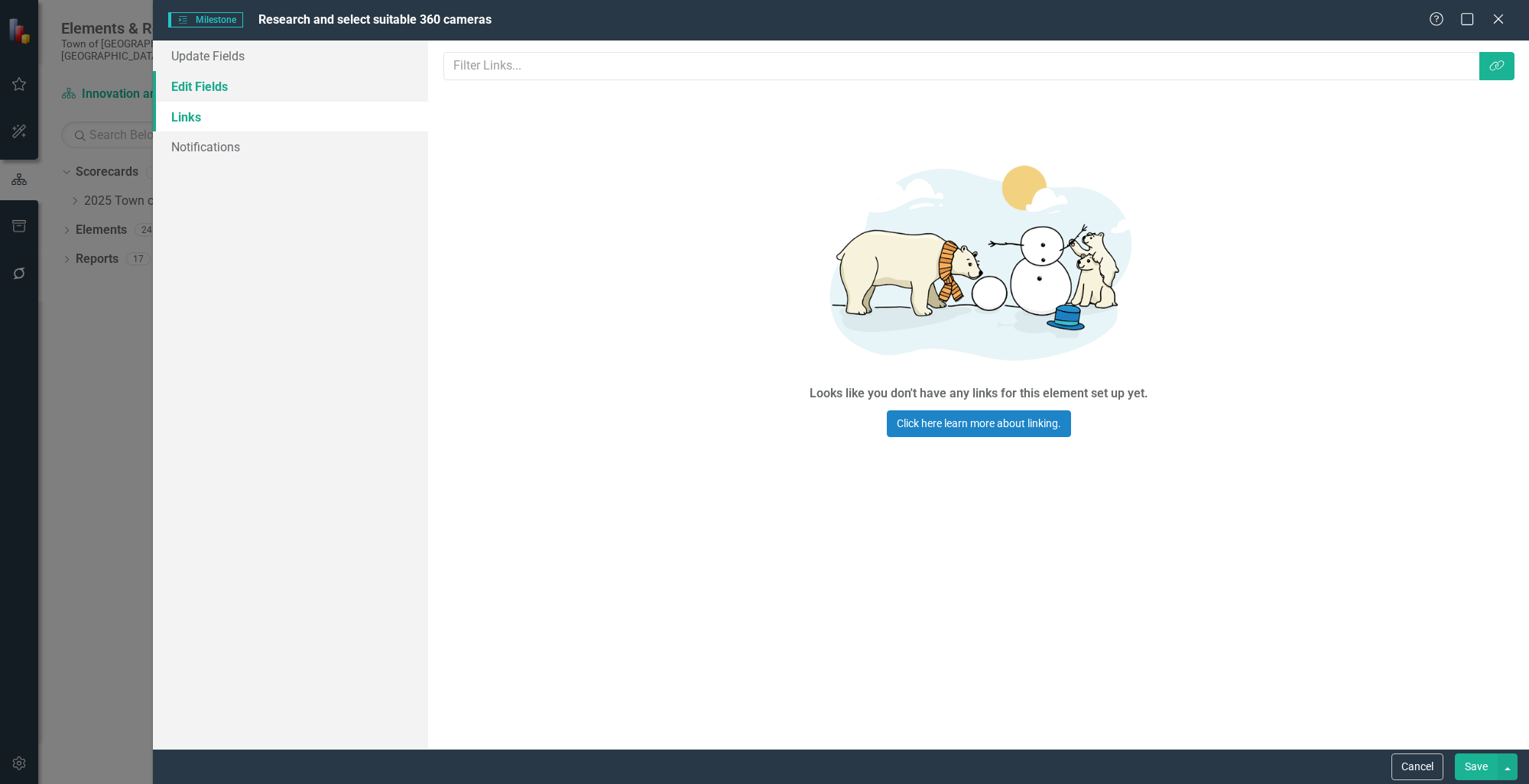
click at [233, 80] on link "Edit Fields" at bounding box center [290, 86] width 275 height 31
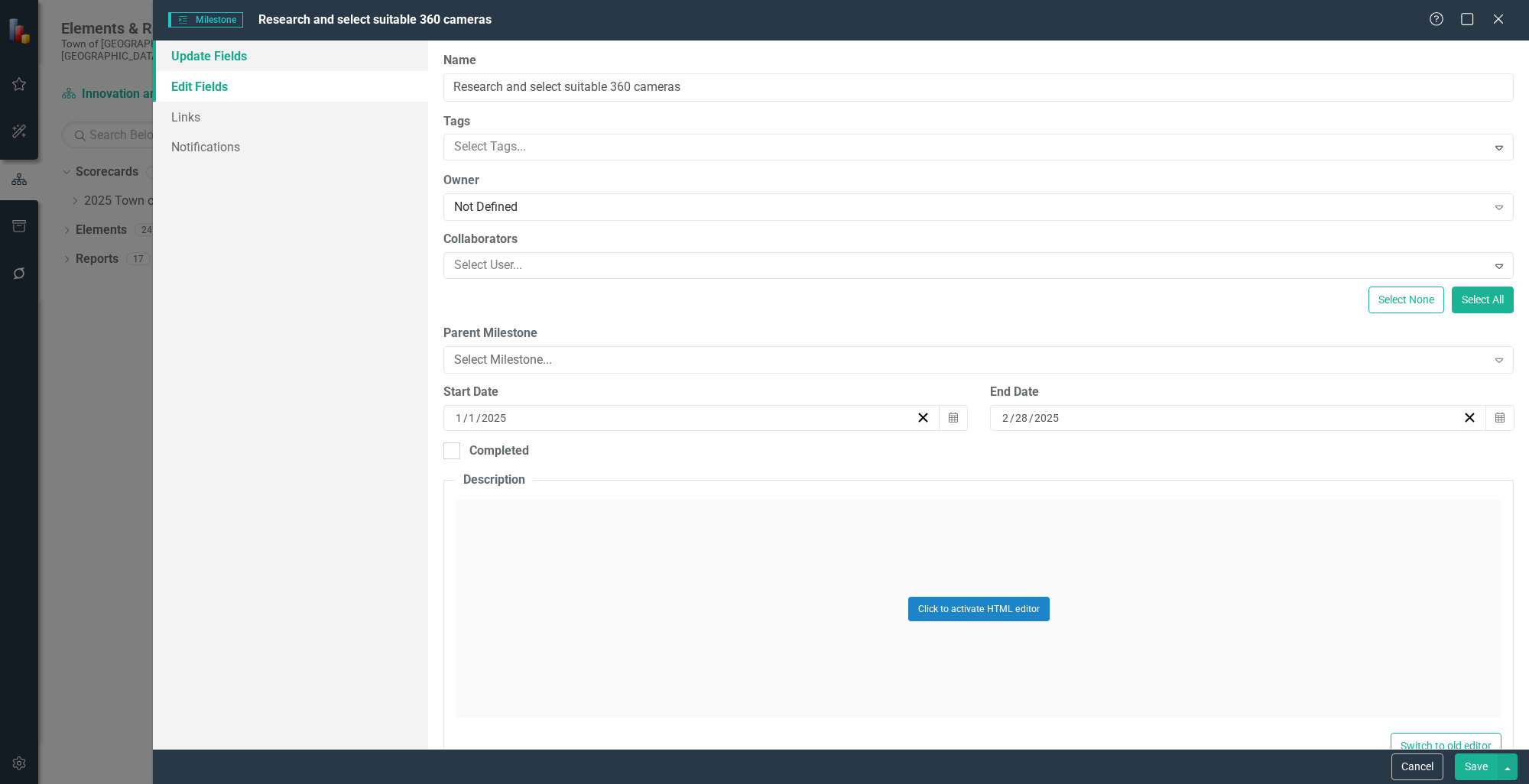
click at [219, 60] on link "Update Fields" at bounding box center [290, 55] width 275 height 31
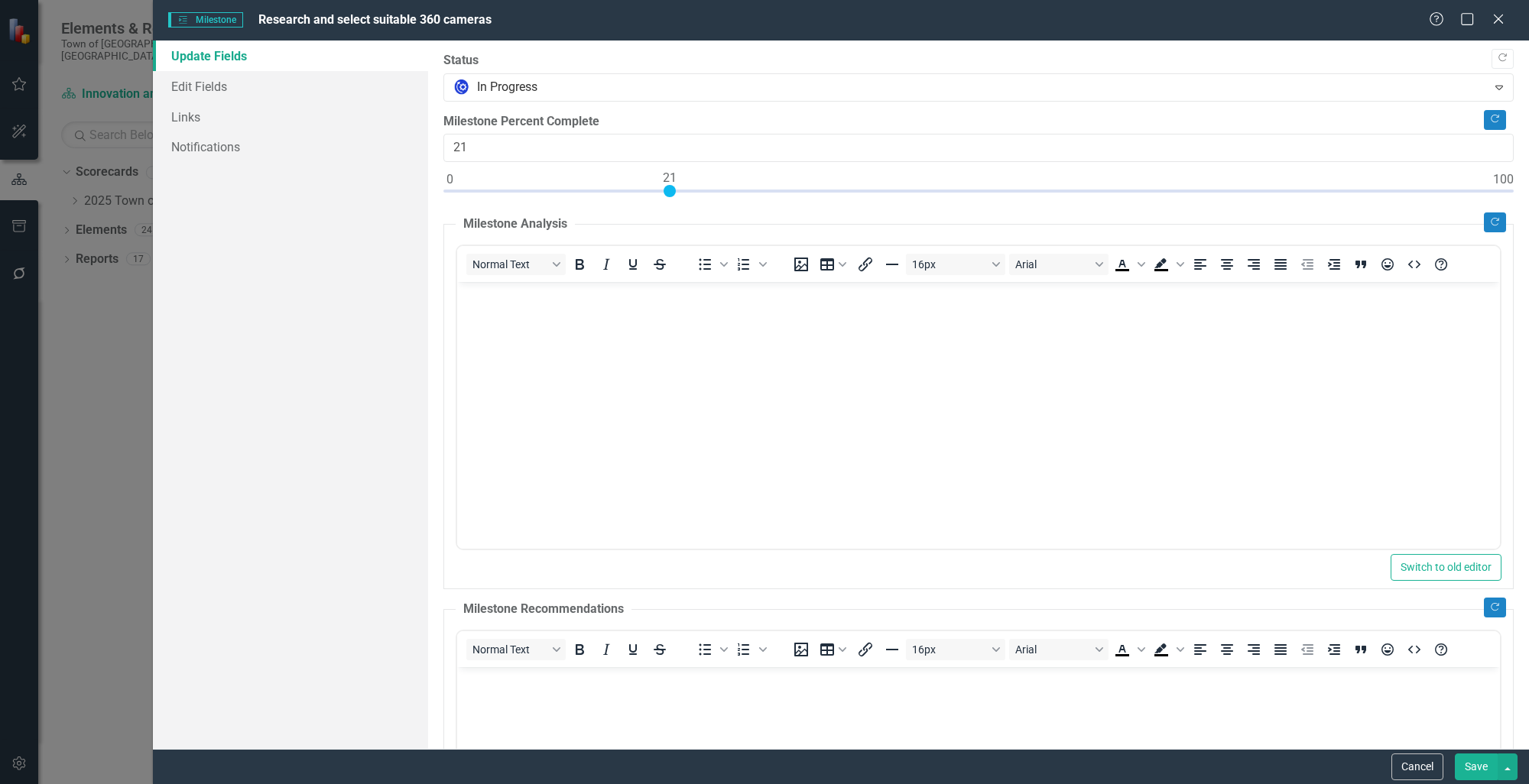
type input "20"
drag, startPoint x: 449, startPoint y: 191, endPoint x: 663, endPoint y: 192, distance: 214.0
click at [663, 192] on div at bounding box center [659, 191] width 12 height 12
click at [1469, 772] on button "Save" at bounding box center [1476, 767] width 43 height 27
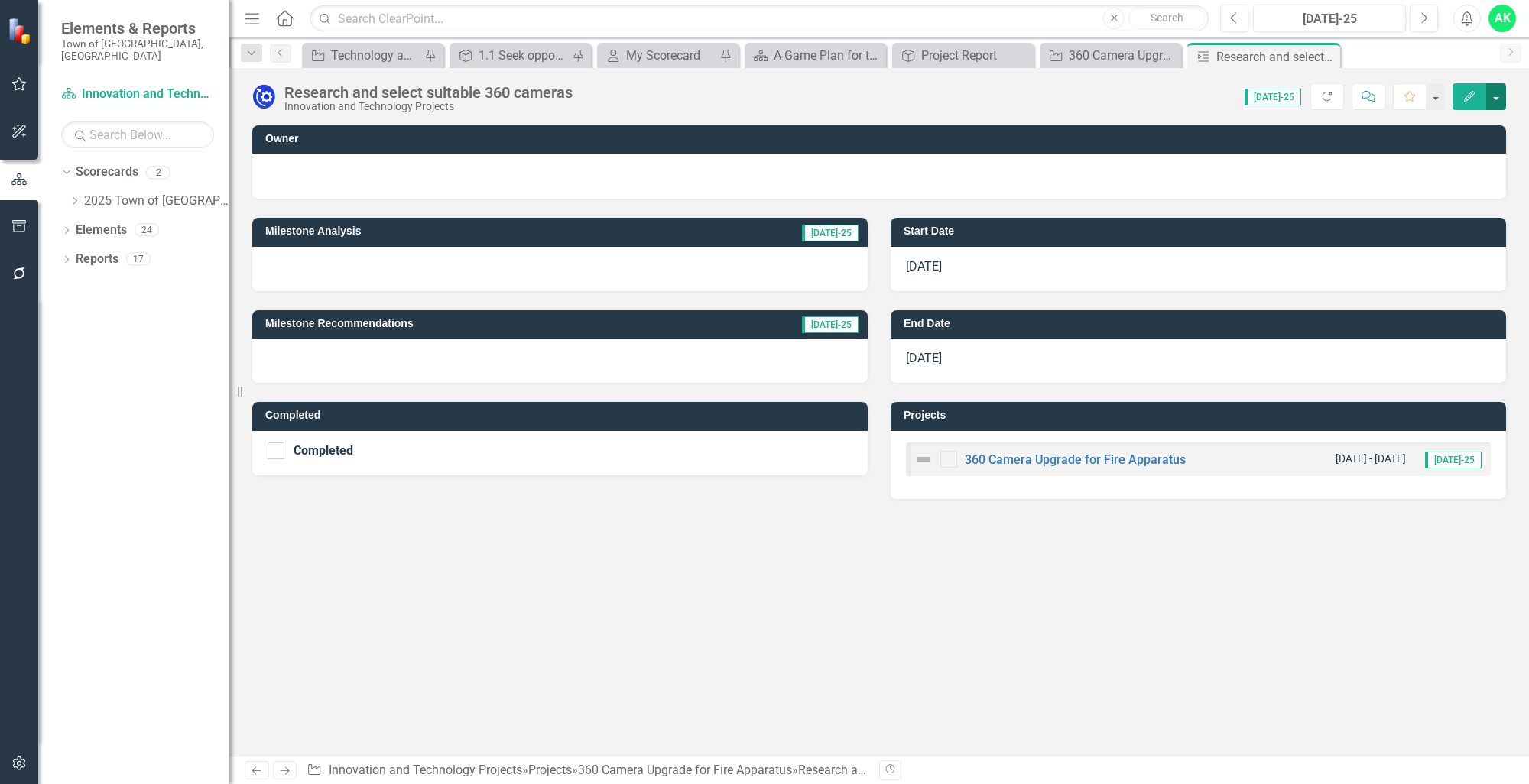
click at [1501, 99] on button "button" at bounding box center [1496, 96] width 20 height 27
